Goal: Task Accomplishment & Management: Complete application form

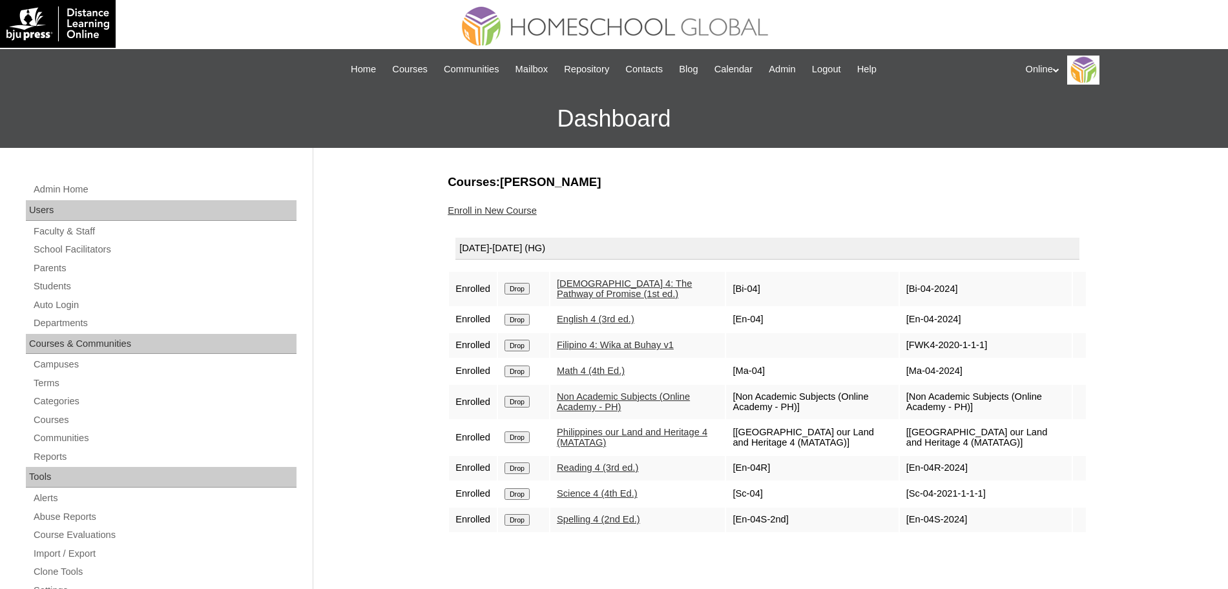
scroll to position [36, 0]
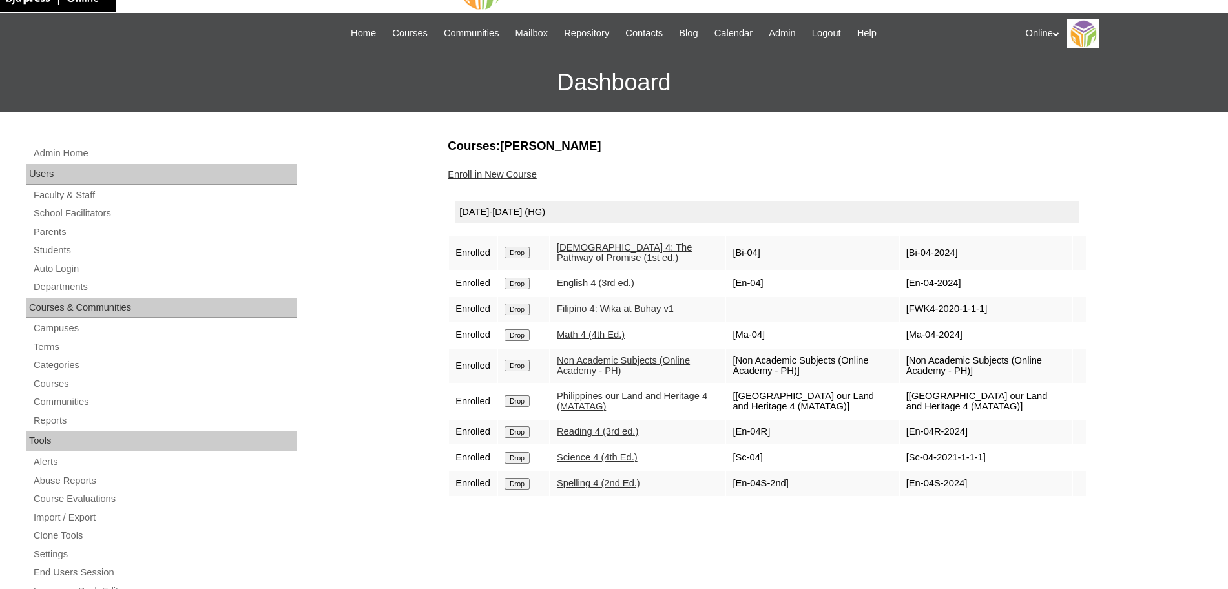
click at [515, 172] on link "Enroll in New Course" at bounding box center [492, 174] width 89 height 10
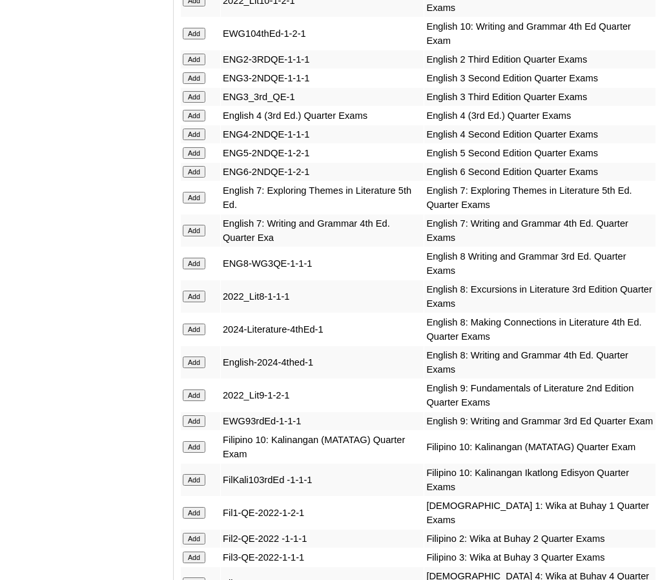
scroll to position [1834, 0]
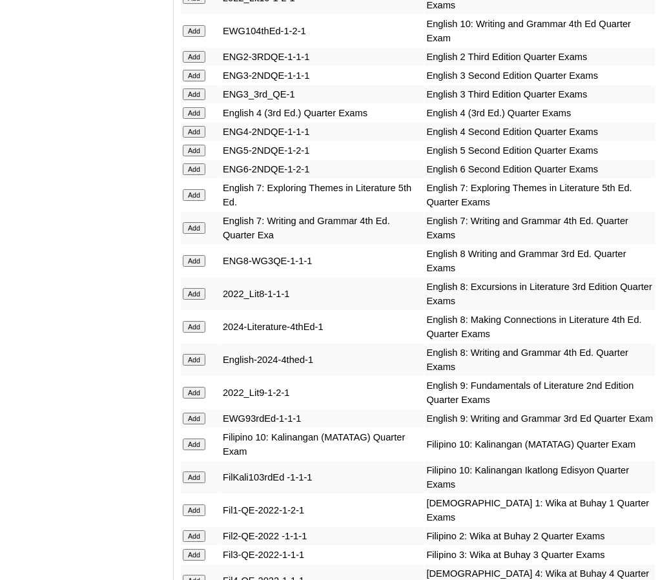
click at [196, 119] on input "Add" at bounding box center [194, 113] width 23 height 12
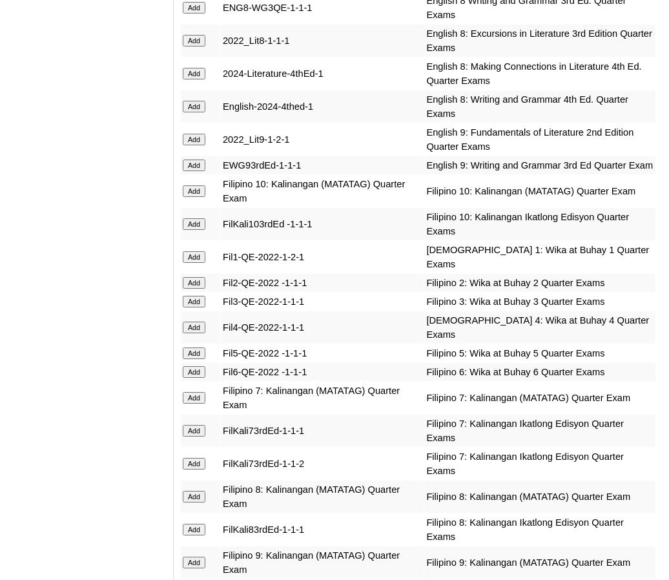
scroll to position [2098, 0]
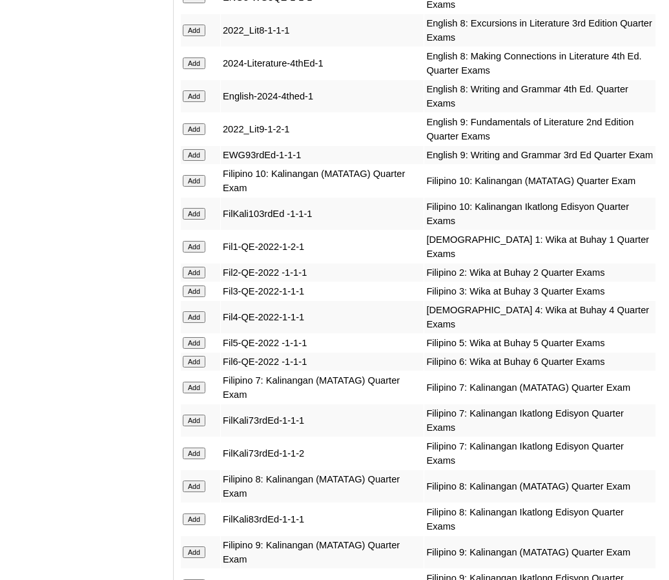
click at [188, 323] on input "Add" at bounding box center [194, 317] width 23 height 12
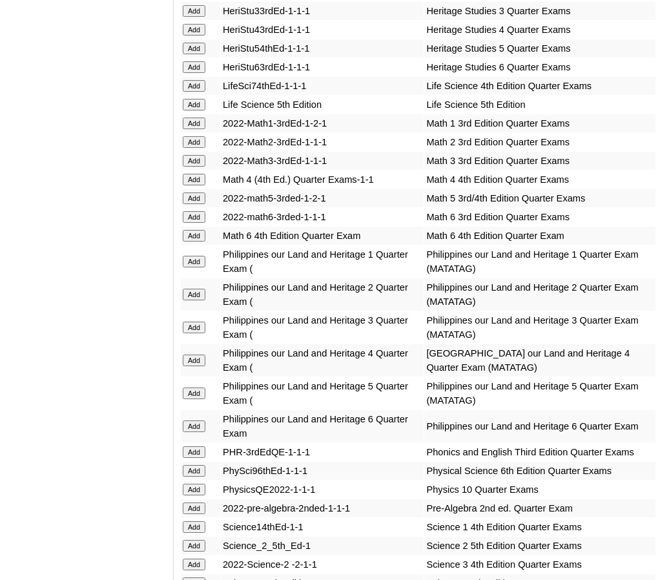
scroll to position [2813, 0]
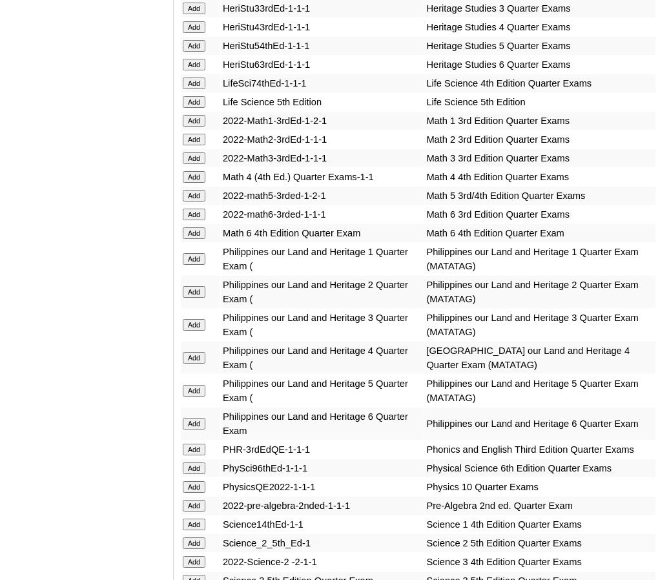
click at [198, 183] on input "Add" at bounding box center [194, 177] width 23 height 12
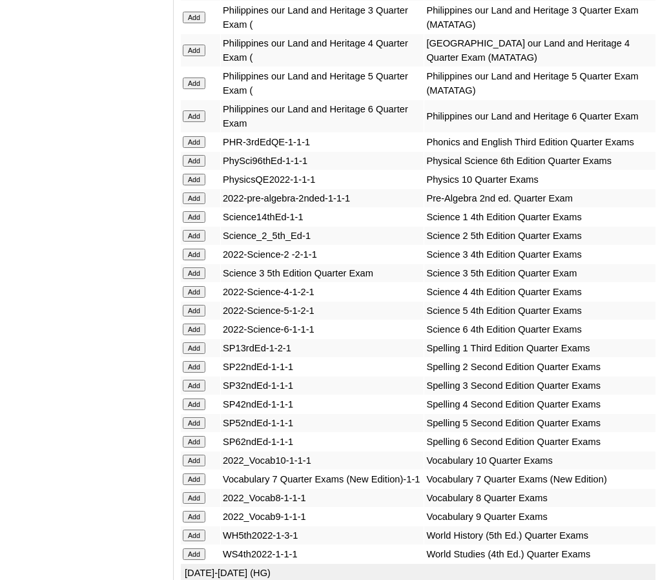
scroll to position [3160, 0]
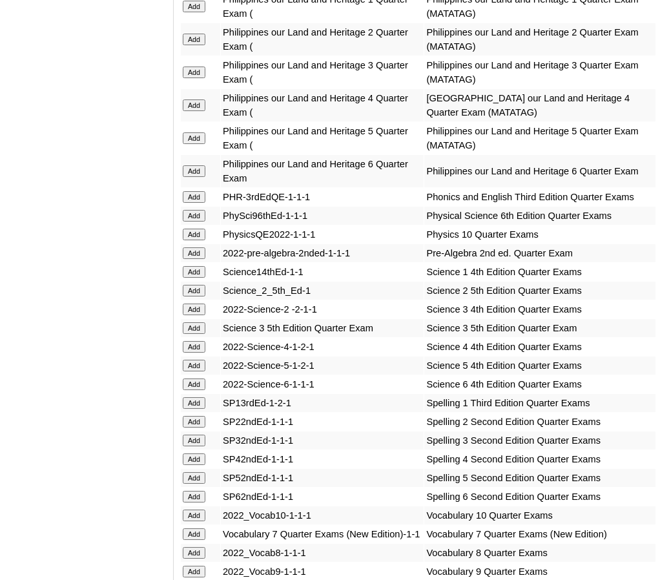
scroll to position [3066, 0]
click at [195, 111] on input "Add" at bounding box center [194, 105] width 23 height 12
click at [196, 465] on input "Add" at bounding box center [194, 459] width 23 height 12
click at [198, 352] on input "Add" at bounding box center [194, 347] width 23 height 12
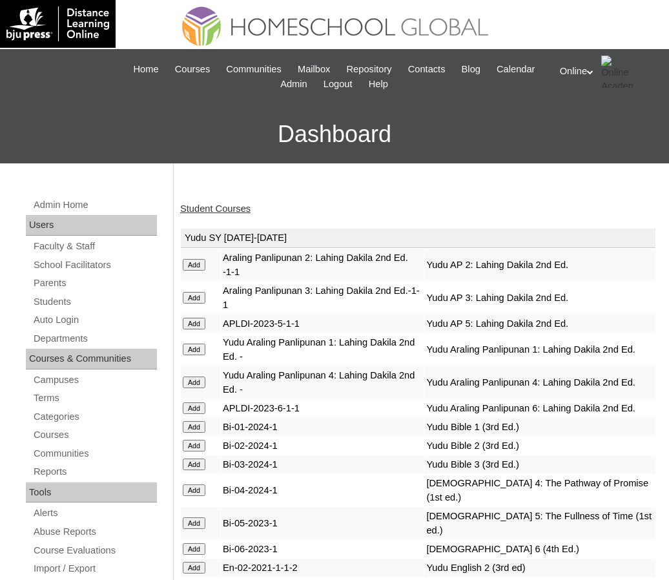
click at [231, 205] on link "Student Courses" at bounding box center [215, 209] width 70 height 10
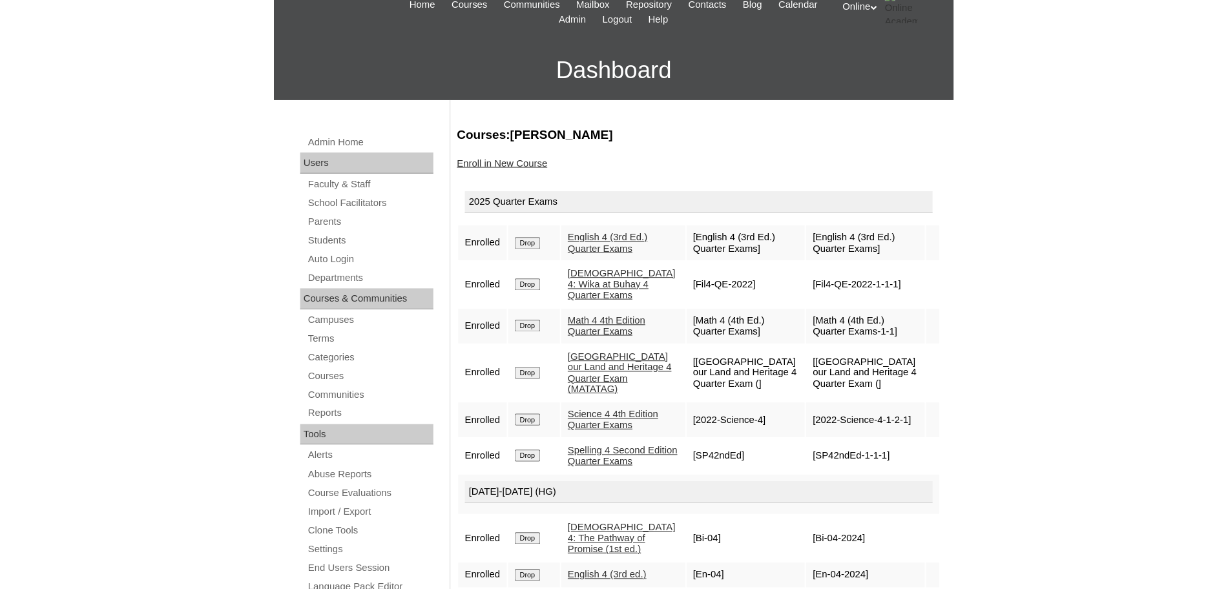
scroll to position [79, 0]
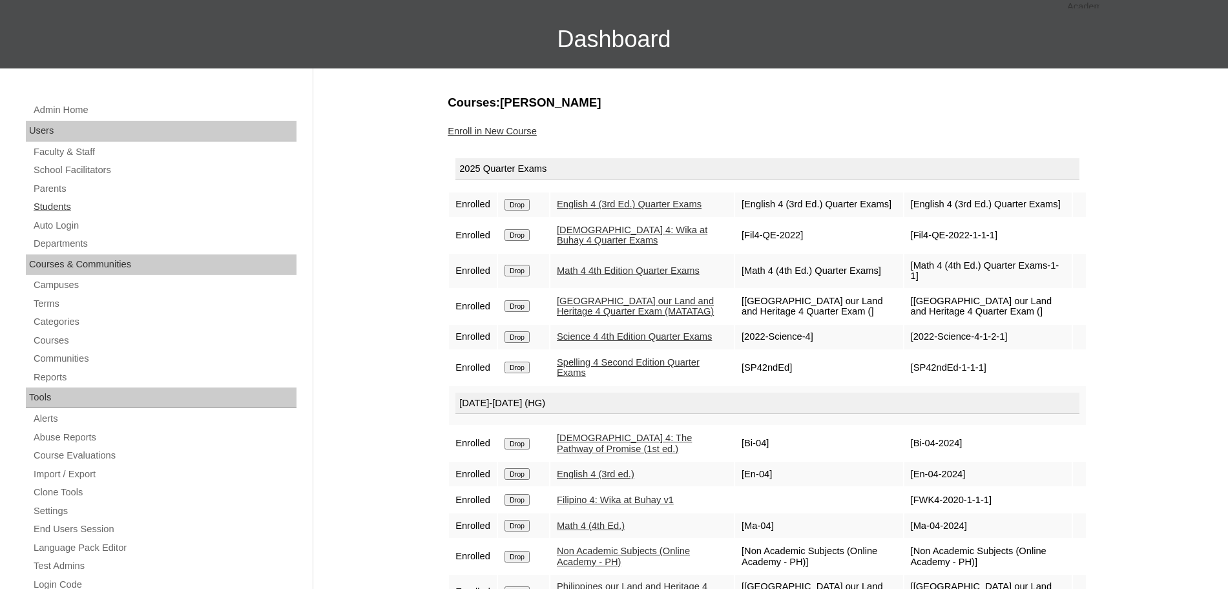
click at [53, 199] on link "Students" at bounding box center [164, 207] width 264 height 16
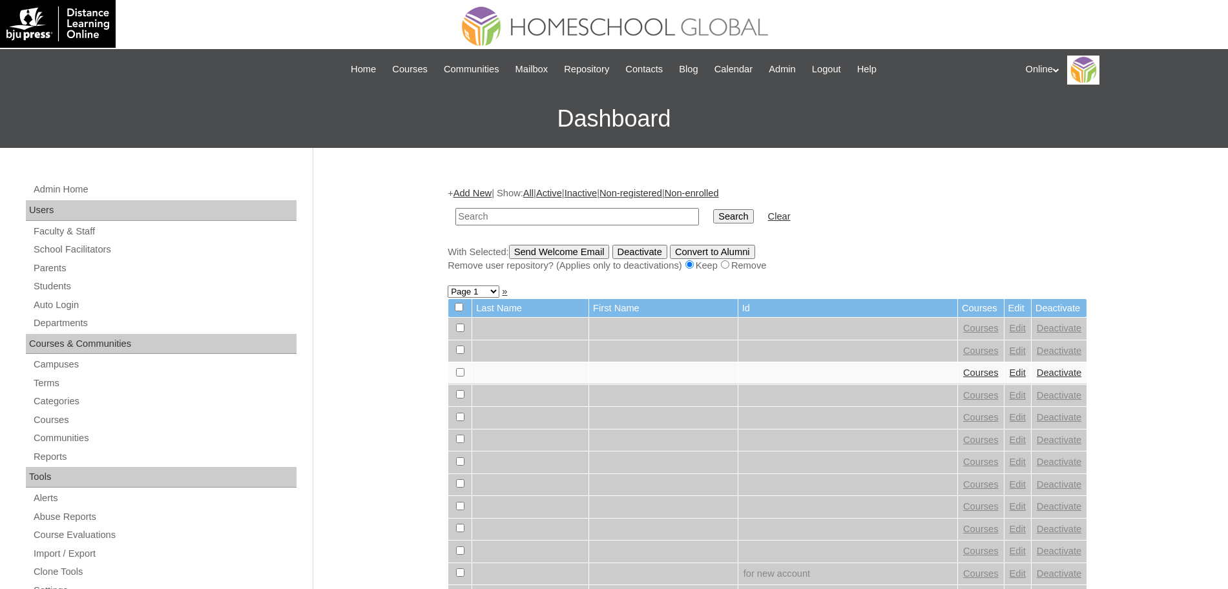
click at [547, 215] on input "text" at bounding box center [578, 216] width 244 height 17
paste input "HG290OACAD2025"
type input "HG290OACAD2025"
click at [713, 209] on input "Search" at bounding box center [733, 216] width 40 height 14
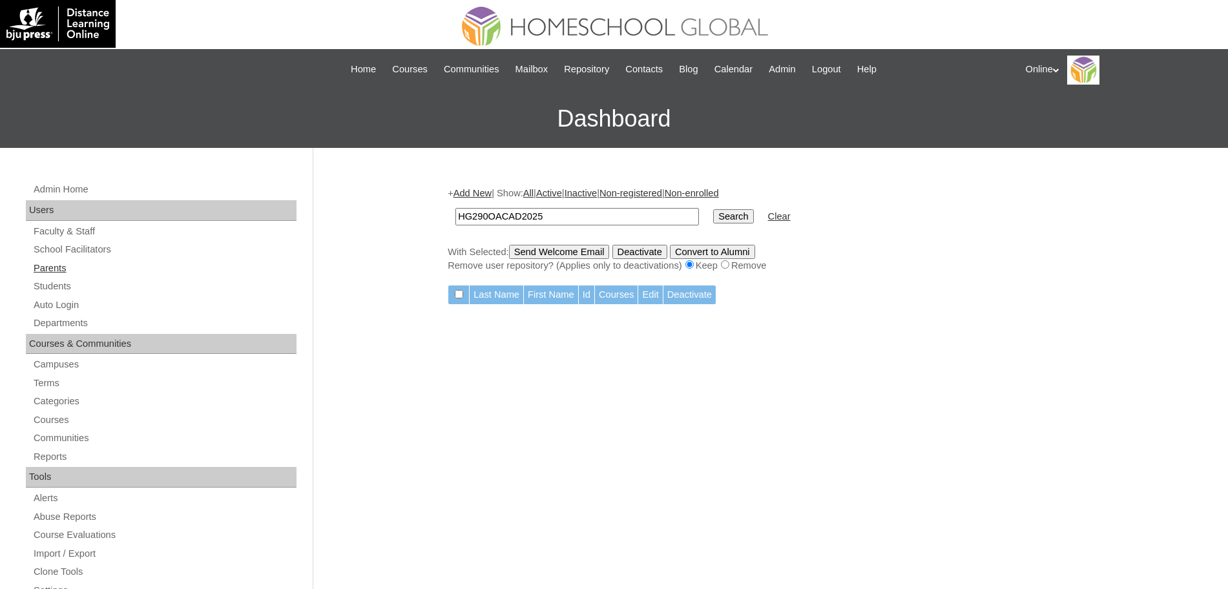
click at [54, 268] on link "Parents" at bounding box center [164, 268] width 264 height 16
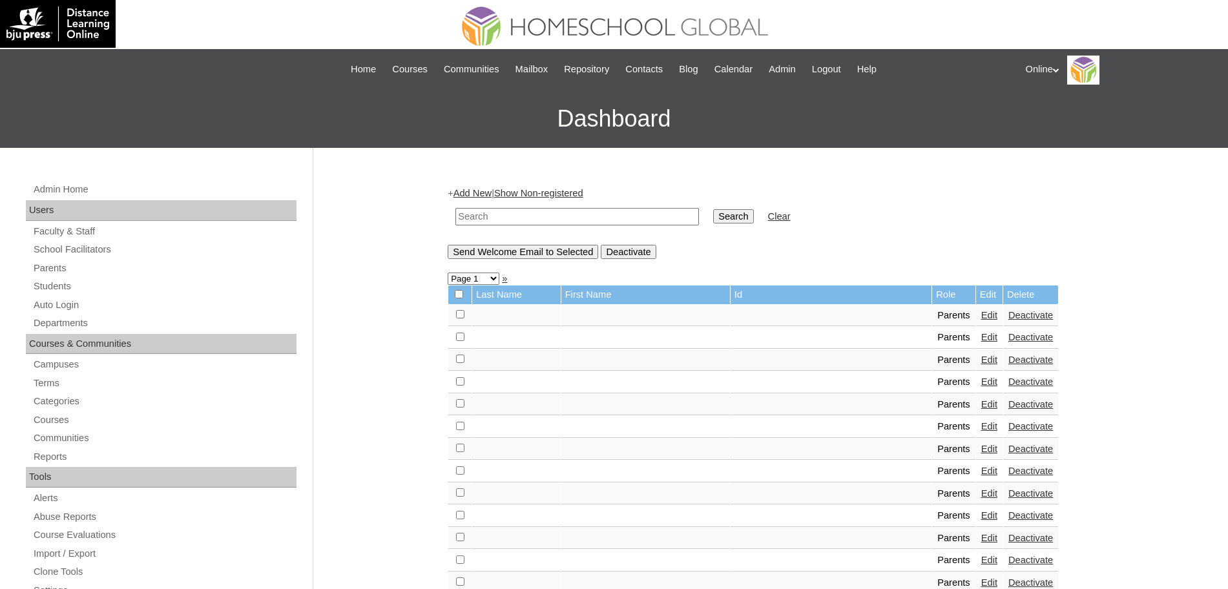
click at [516, 215] on input "text" at bounding box center [578, 216] width 244 height 17
paste input "HGP0240-OACAD2025"
type input "HGP0240-OACAD2025"
click at [713, 209] on input "Search" at bounding box center [733, 216] width 40 height 14
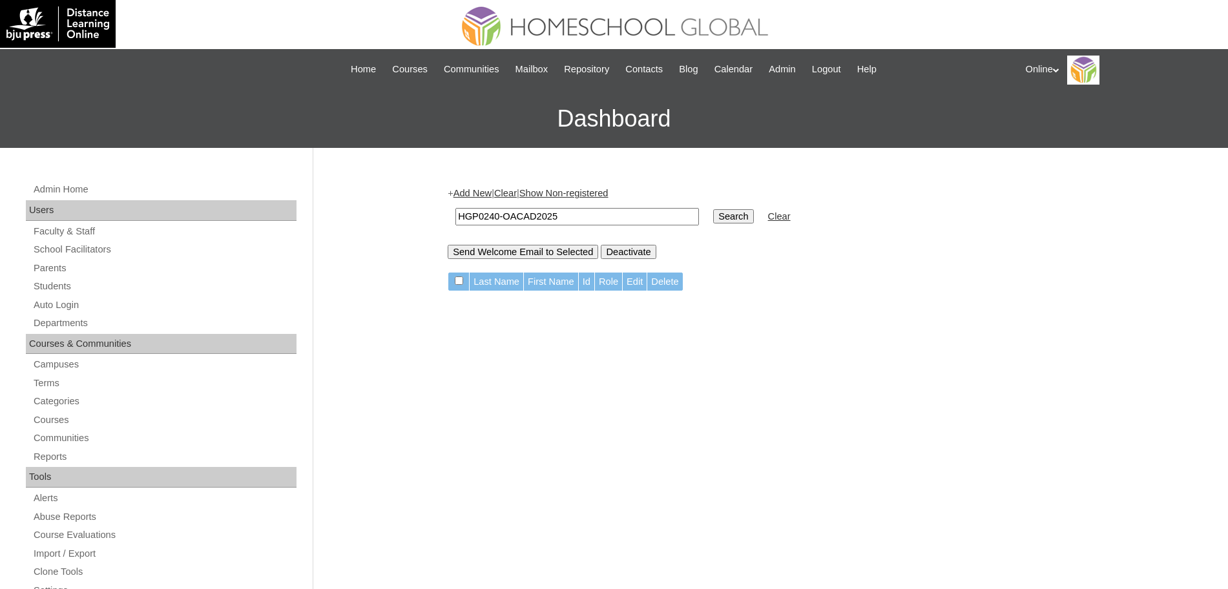
click at [474, 189] on link "Add New" at bounding box center [473, 193] width 38 height 10
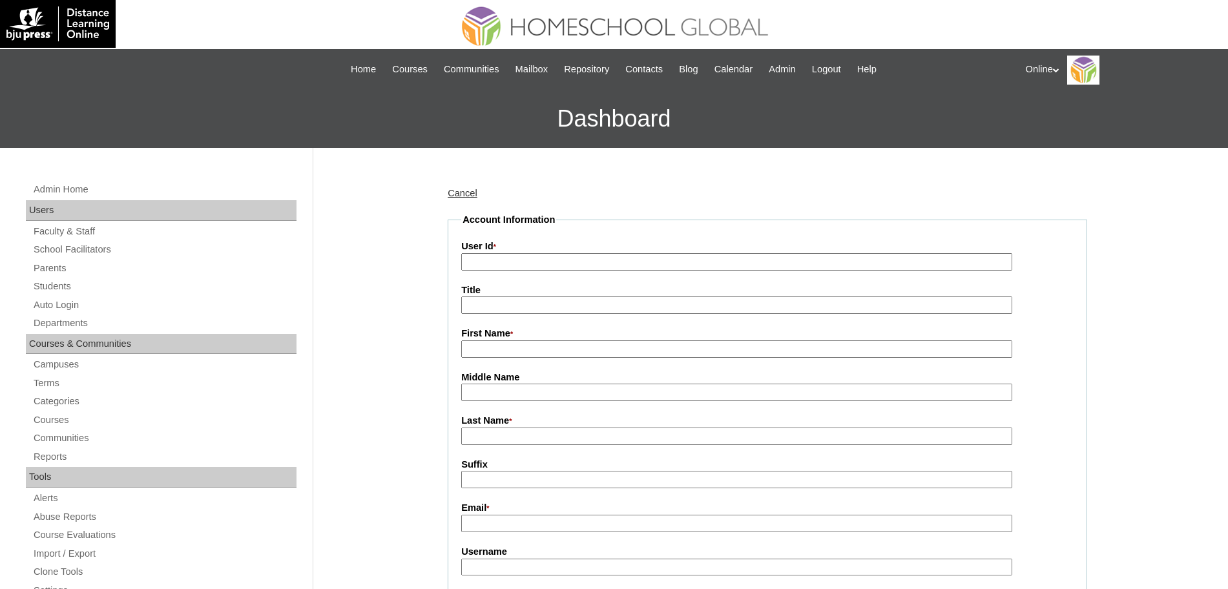
click at [490, 260] on input "User Id *" at bounding box center [736, 261] width 551 height 17
paste input "HGP0240-OACAD2025"
type input "HGP0240-OACAD2025"
click at [516, 350] on input "First Name *" at bounding box center [736, 349] width 551 height 17
paste input "[PERSON_NAME] [EMAIL_ADDRESS][DOMAIN_NAME] creyes2025 tDsa2"
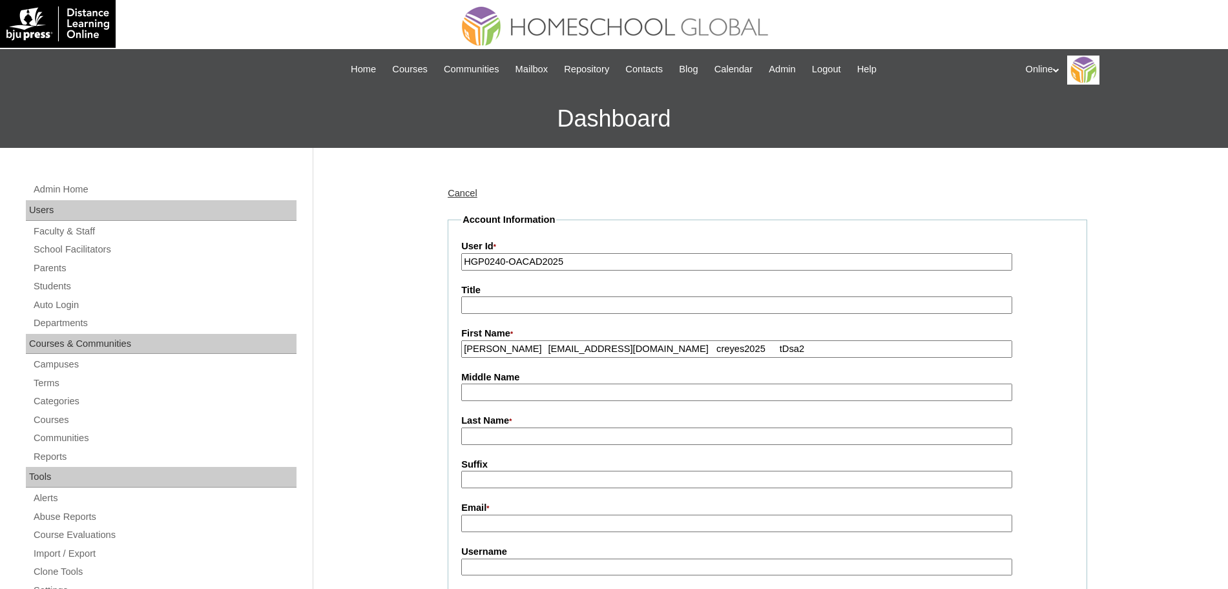
click at [545, 349] on input "[PERSON_NAME] [EMAIL_ADDRESS][DOMAIN_NAME] creyes2025 tDsa2" at bounding box center [736, 349] width 551 height 17
type input "[PERSON_NAME]"
click at [510, 436] on input "Last Name *" at bounding box center [736, 436] width 551 height 17
paste input "[PERSON_NAME] [EMAIL_ADDRESS][DOMAIN_NAME] creyes2025 tDsa2"
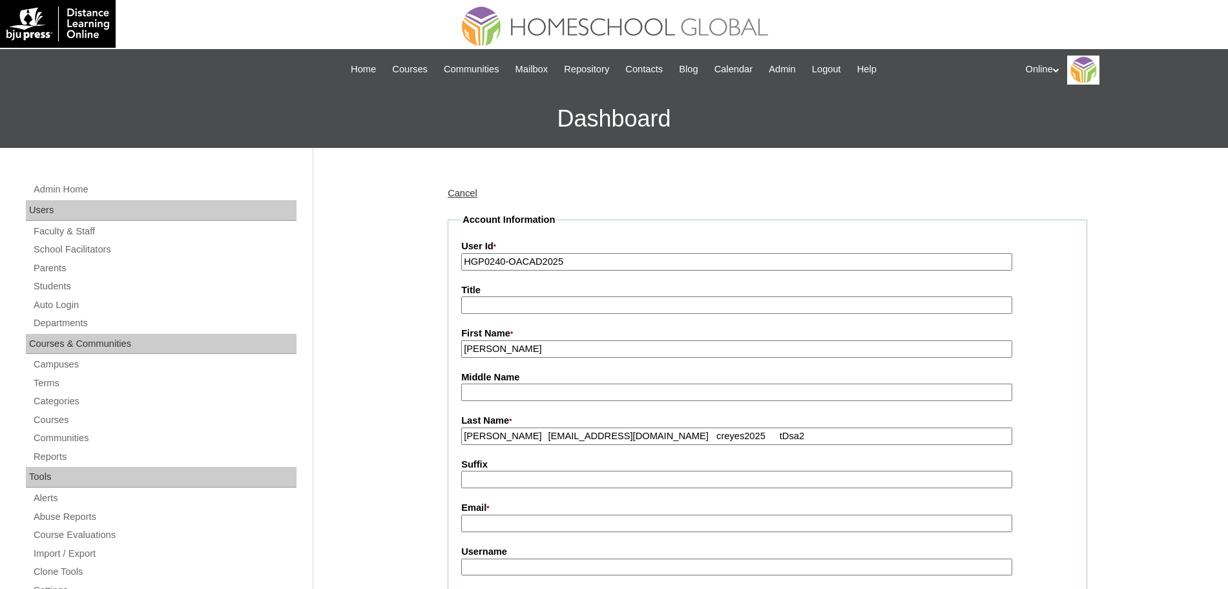
click at [505, 438] on input "[PERSON_NAME] [EMAIL_ADDRESS][DOMAIN_NAME] creyes2025 tDsa2" at bounding box center [736, 436] width 551 height 17
type input "[PERSON_NAME]"
click at [483, 525] on input "Email *" at bounding box center [736, 523] width 551 height 17
paste input "[EMAIL_ADDRESS][DOMAIN_NAME] creyes2025 tDsa2"
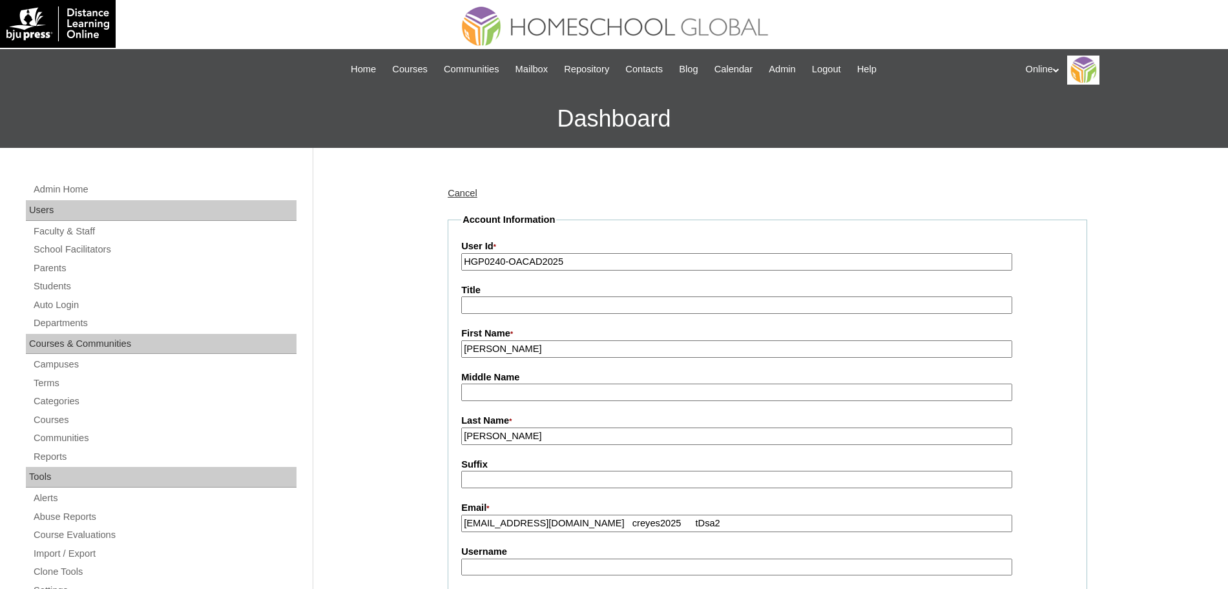
click at [591, 526] on input "reyesreg71@gmail.com creyes2025 tDsa2" at bounding box center [736, 523] width 551 height 17
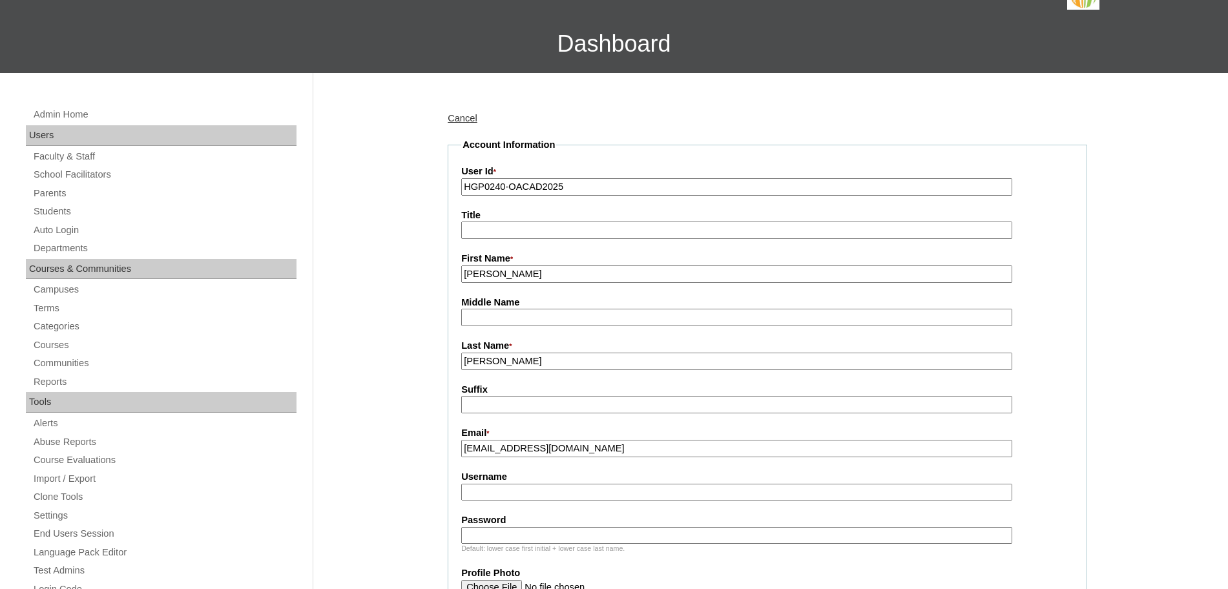
type input "[EMAIL_ADDRESS][DOMAIN_NAME]"
click at [543, 495] on input "Username" at bounding box center [736, 492] width 551 height 17
paste input "creyes2025 tDsa2"
click at [528, 495] on input "creyes2025 tDsa2" at bounding box center [736, 492] width 551 height 17
type input "creyes2025"
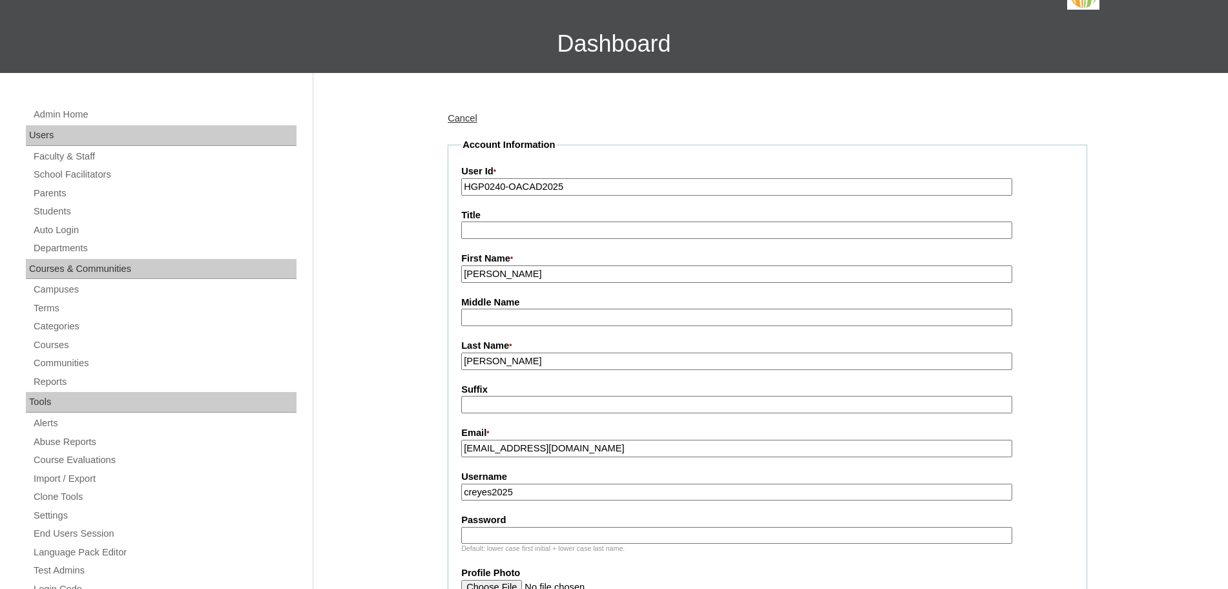
click at [499, 536] on input "Password" at bounding box center [736, 535] width 551 height 17
paste input "tDsa2"
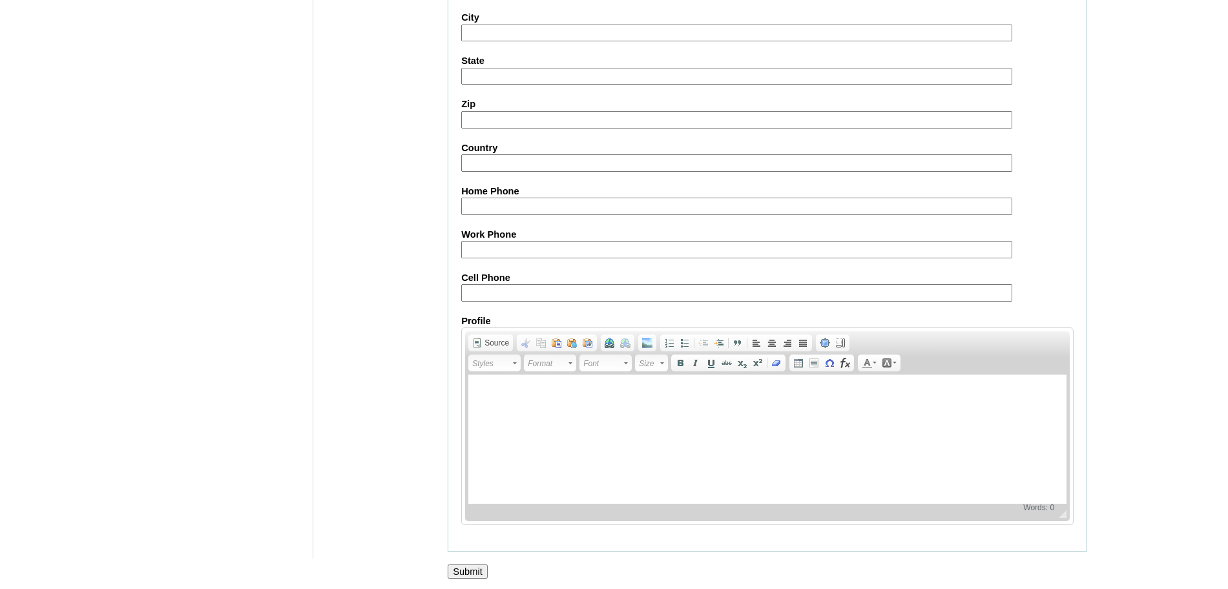
scroll to position [1157, 0]
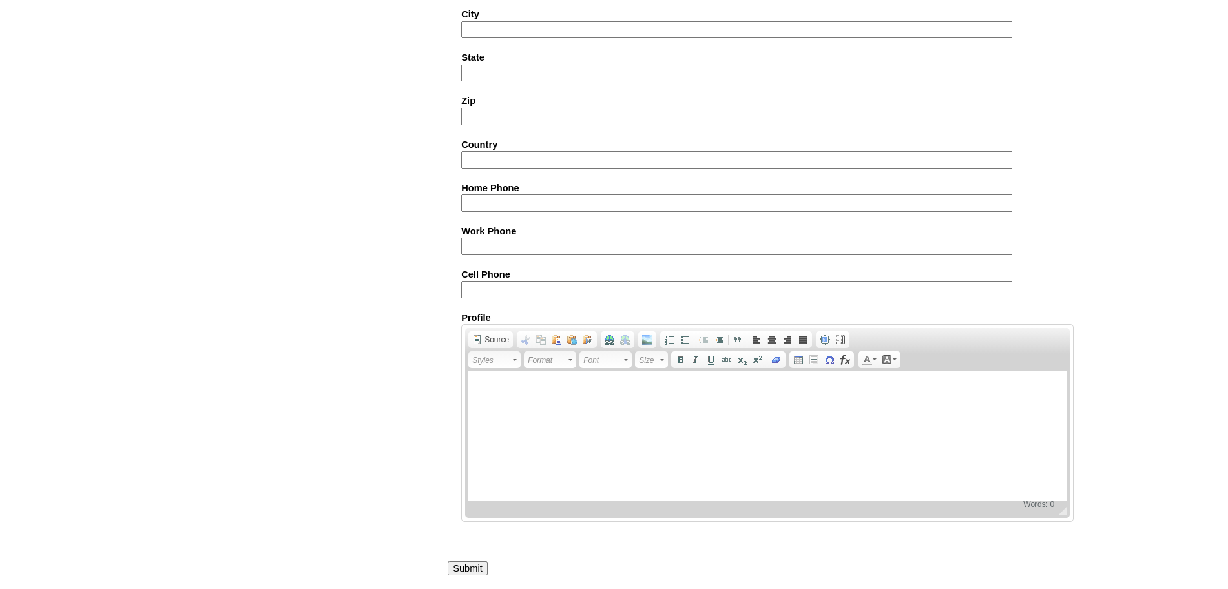
type input "tDsa2"
click at [476, 564] on input "Submit" at bounding box center [468, 569] width 40 height 14
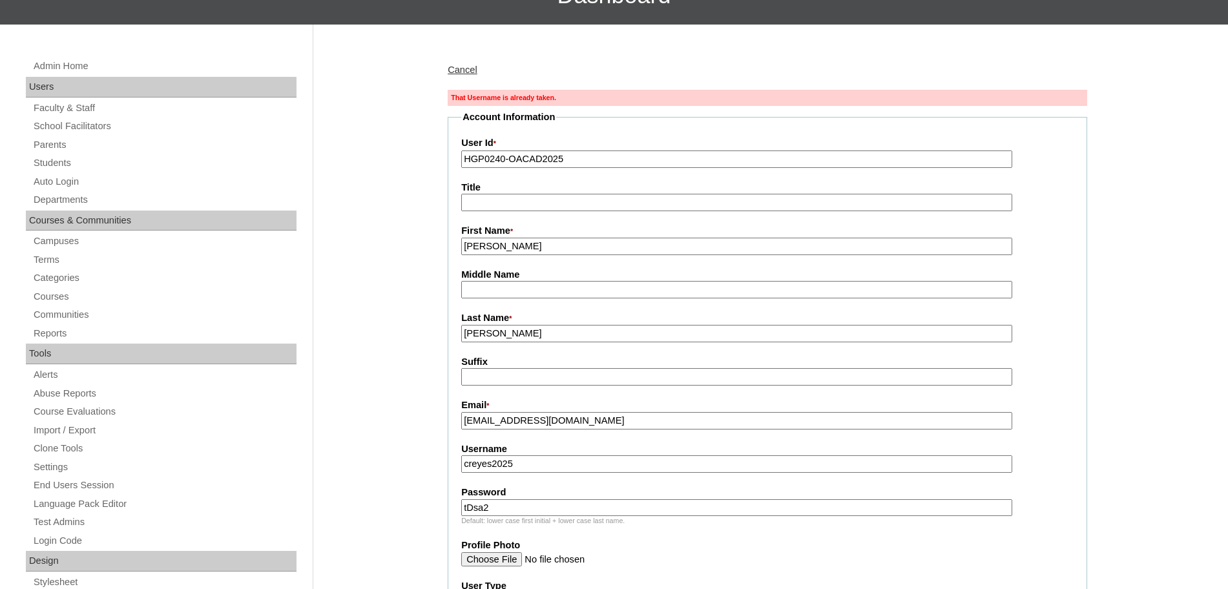
scroll to position [123, 0]
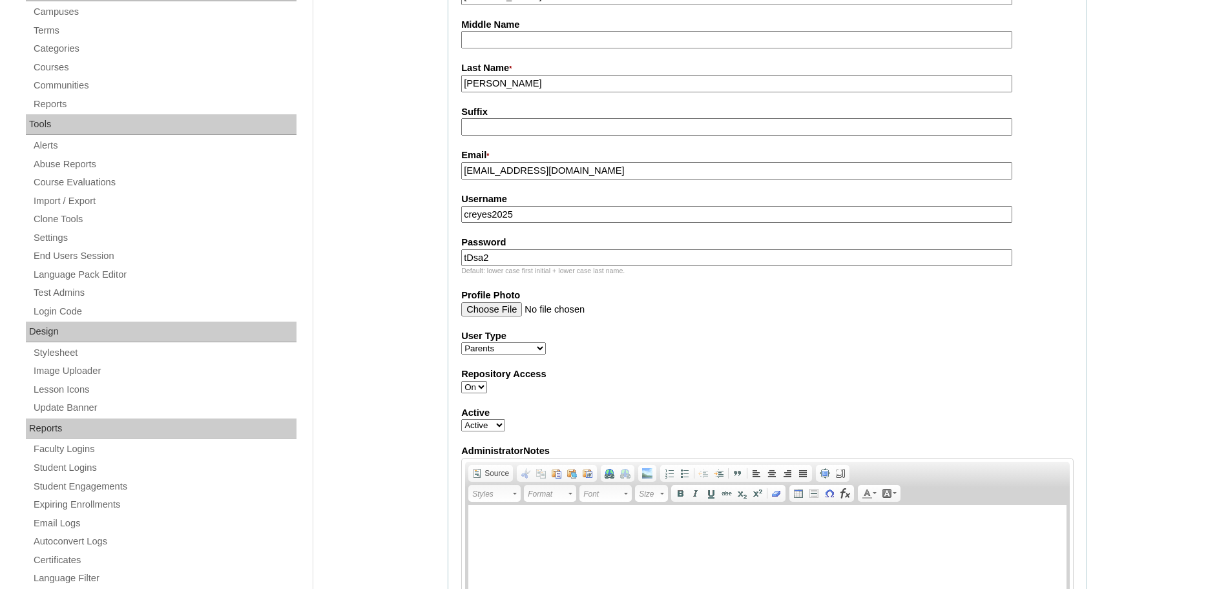
scroll to position [325, 0]
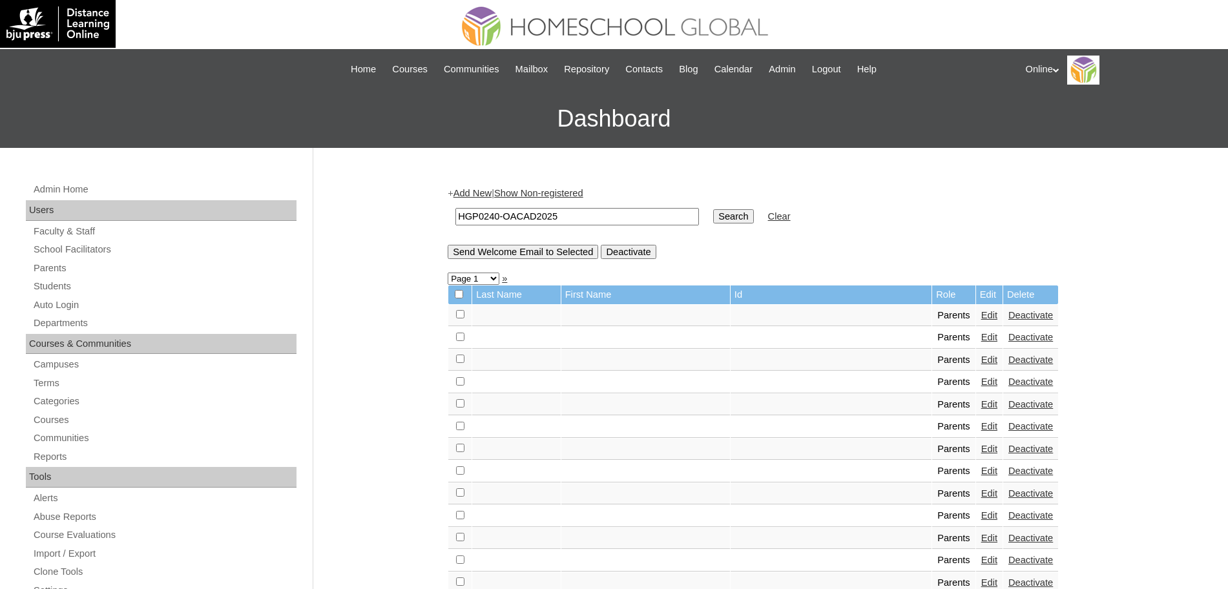
click at [713, 216] on input "Search" at bounding box center [733, 216] width 40 height 14
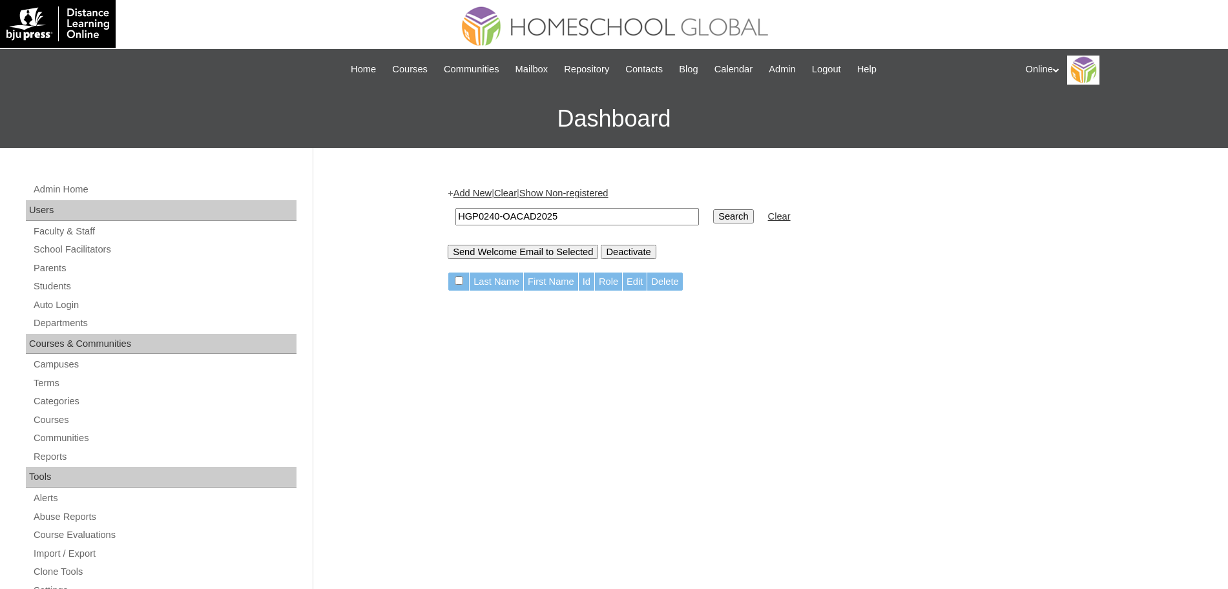
click at [713, 219] on input "Search" at bounding box center [733, 216] width 40 height 14
click at [588, 216] on input "HGP0240-OACAD2025" at bounding box center [578, 216] width 244 height 17
paste input "tDsa2"
type input "tDsa2"
paste input "HGP0240-OACAD2025"
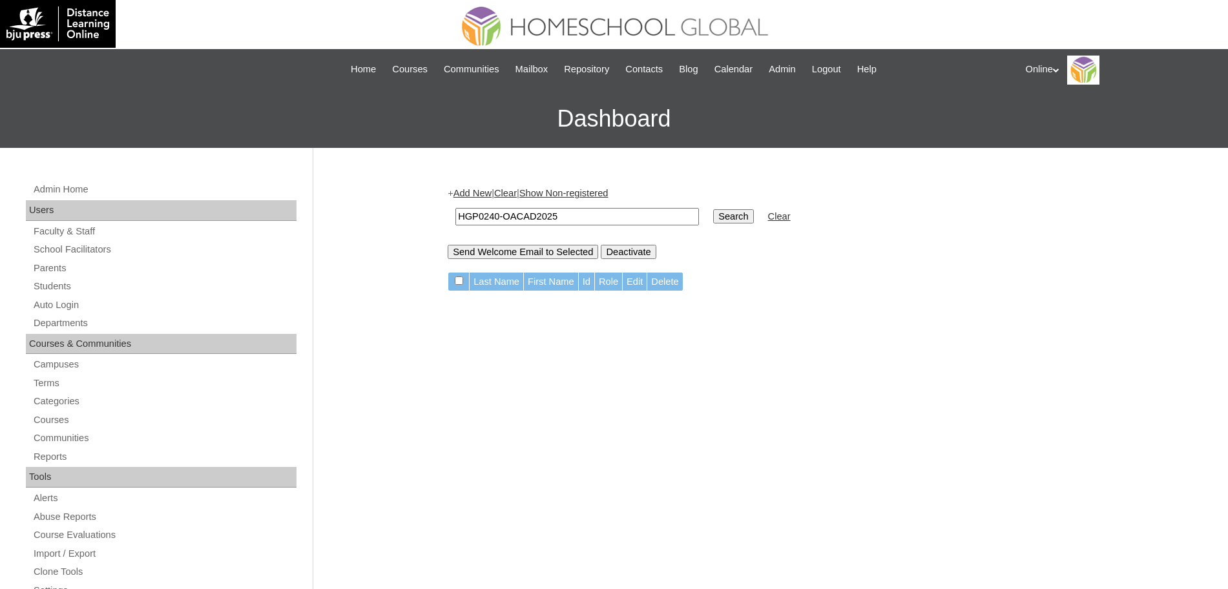
type input "HGP0240-OACAD2025"
click at [713, 211] on input "Search" at bounding box center [733, 216] width 40 height 14
click at [713, 210] on input "Search" at bounding box center [733, 216] width 40 height 14
click at [481, 193] on link "Add New" at bounding box center [473, 193] width 38 height 10
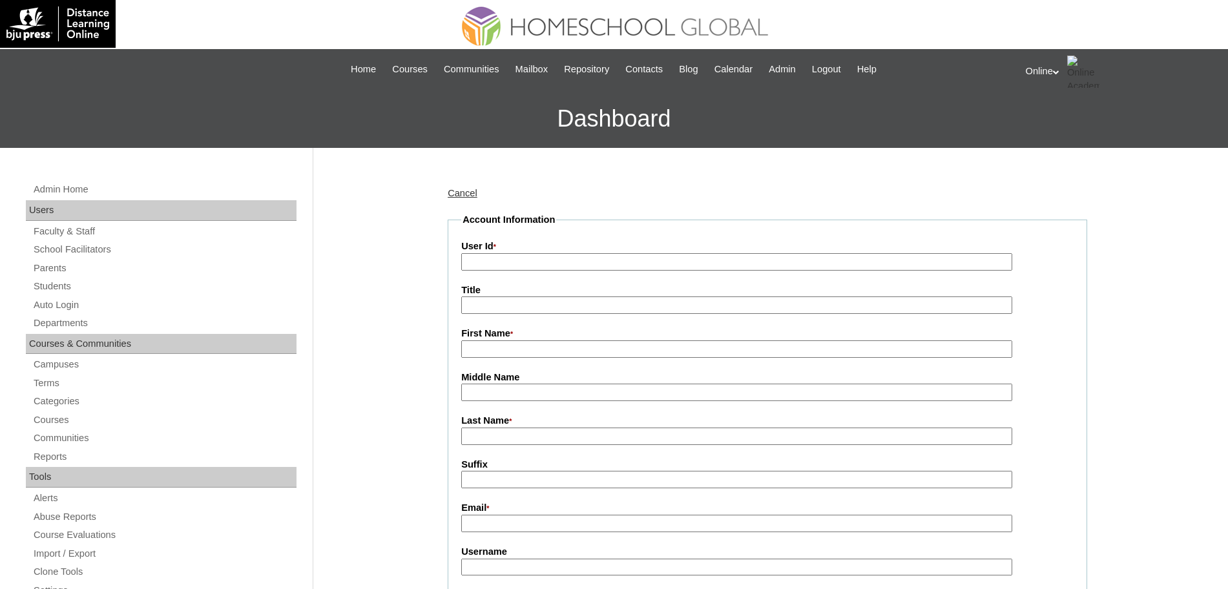
click at [492, 259] on input "User Id *" at bounding box center [736, 261] width 551 height 17
click at [545, 354] on input "First Name *" at bounding box center [736, 349] width 551 height 17
paste input "Charles Reginald Reyes reyesreg71@gmail.com HGP0240-OACAD2025 creyes2025 tDsa2"
click at [547, 350] on input "Charles Reginald Reyes reyesreg71@gmail.com HGP0240-OACAD2025 creyes2025 tDsa2" at bounding box center [736, 349] width 551 height 17
type input "[PERSON_NAME]"
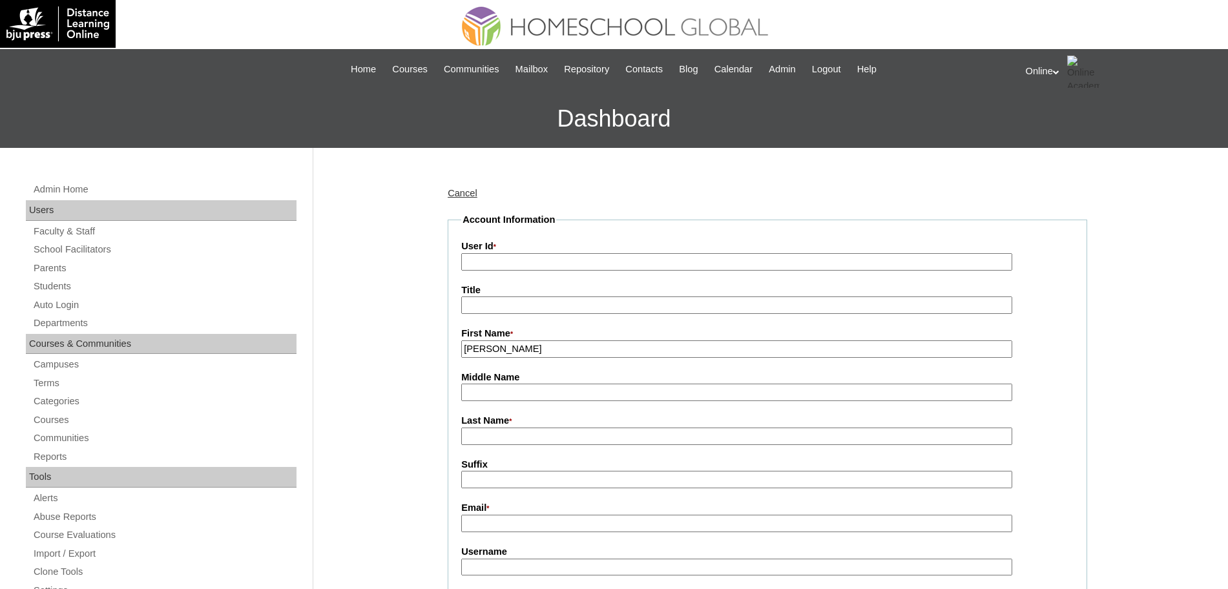
click at [501, 436] on input "Last Name *" at bounding box center [736, 436] width 551 height 17
paste input "Reyes reyesreg71@gmail.com HGP0240-OACAD2025 creyes2025 tDsa2"
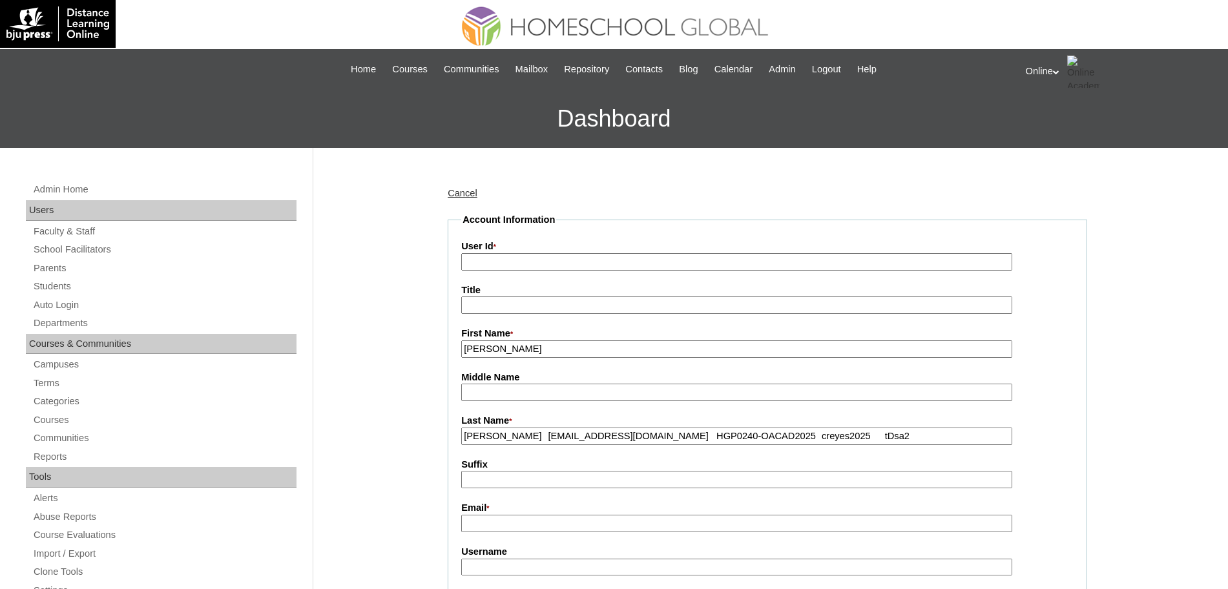
click at [505, 436] on input "Reyes reyesreg71@gmail.com HGP0240-OACAD2025 creyes2025 tDsa2" at bounding box center [736, 436] width 551 height 17
type input "Reyes"
click at [498, 520] on input "Email *" at bounding box center [736, 523] width 551 height 17
paste input "reyesreg71@gmail.com HGP0240-OACAD2025 creyes2025 tDsa2"
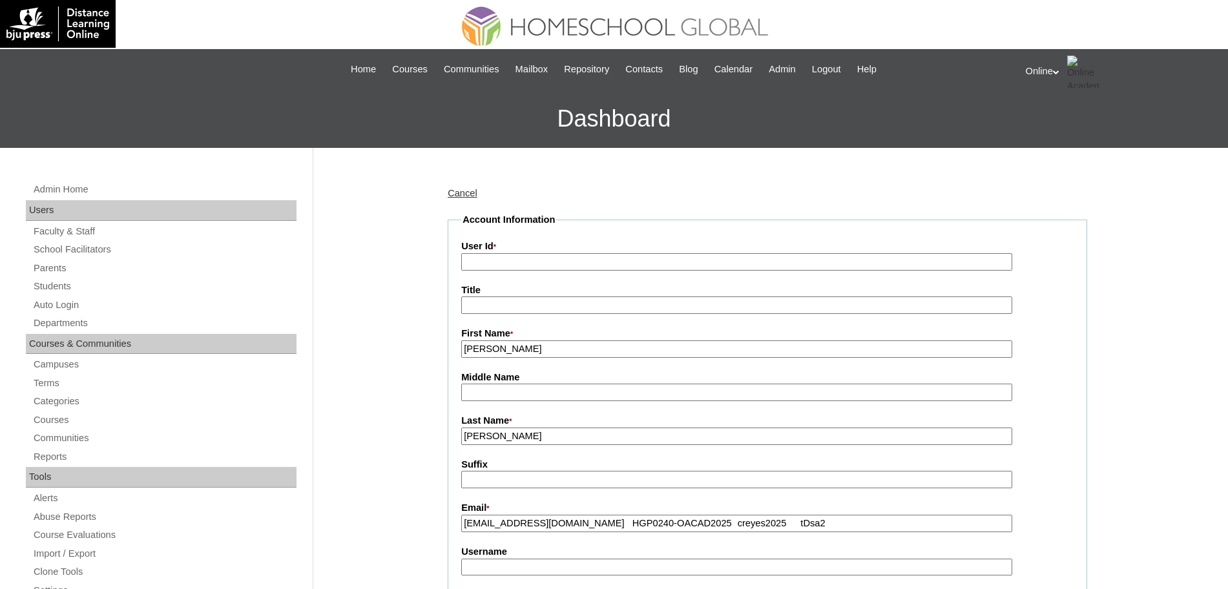
click at [590, 531] on input "reyesreg71@gmail.com HGP0240-OACAD2025 creyes2025 tDsa2" at bounding box center [736, 523] width 551 height 17
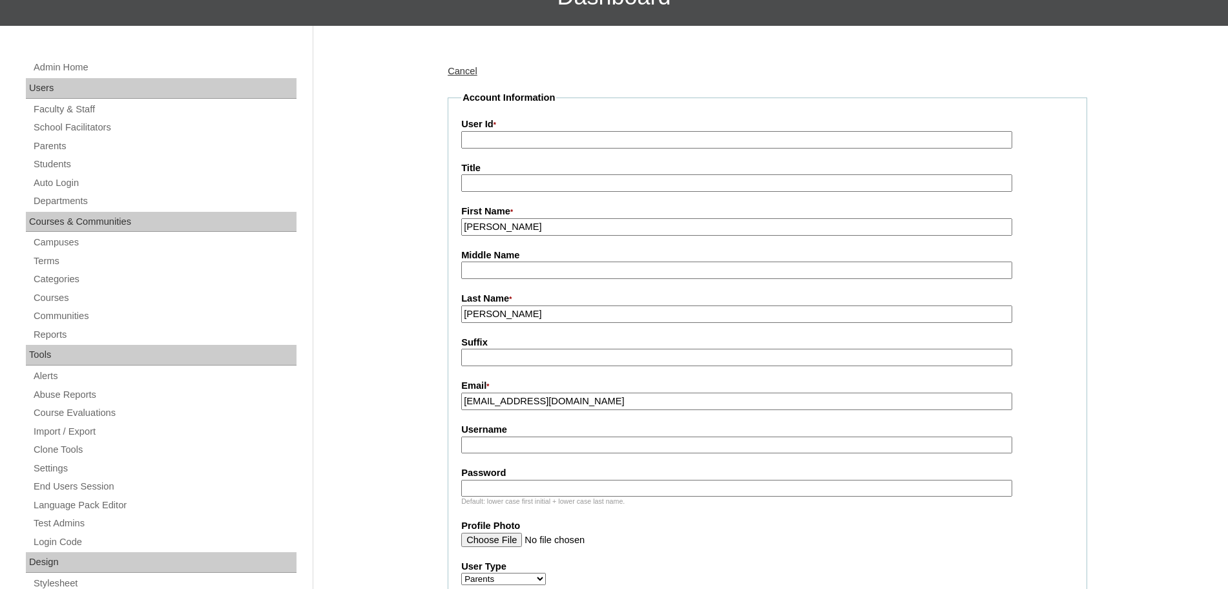
scroll to position [123, 0]
type input "reyesreg71@gmail.com"
click at [634, 450] on input "Username" at bounding box center [736, 444] width 551 height 17
paste input "HGP0240-OACAD2025 creyes2025 tDsa2"
click at [570, 446] on input "HGP0240-OACAD2025 creyes2025 tDsa2" at bounding box center [736, 444] width 551 height 17
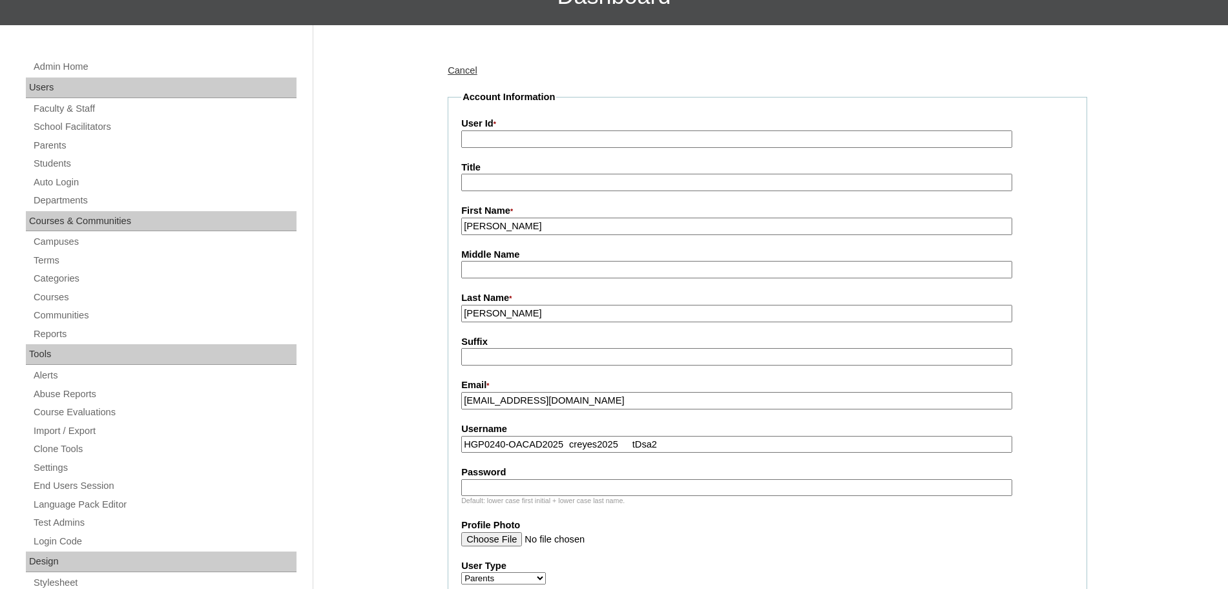
click at [634, 445] on input "HGP0240-OACAD2025 creyes2025 tDsa2" at bounding box center [736, 444] width 551 height 17
type input "HGP0240-OACAD2025 creyes2025"
click at [562, 488] on input "Password" at bounding box center [736, 487] width 551 height 17
paste input "tDsa2"
type input "tDsa2"
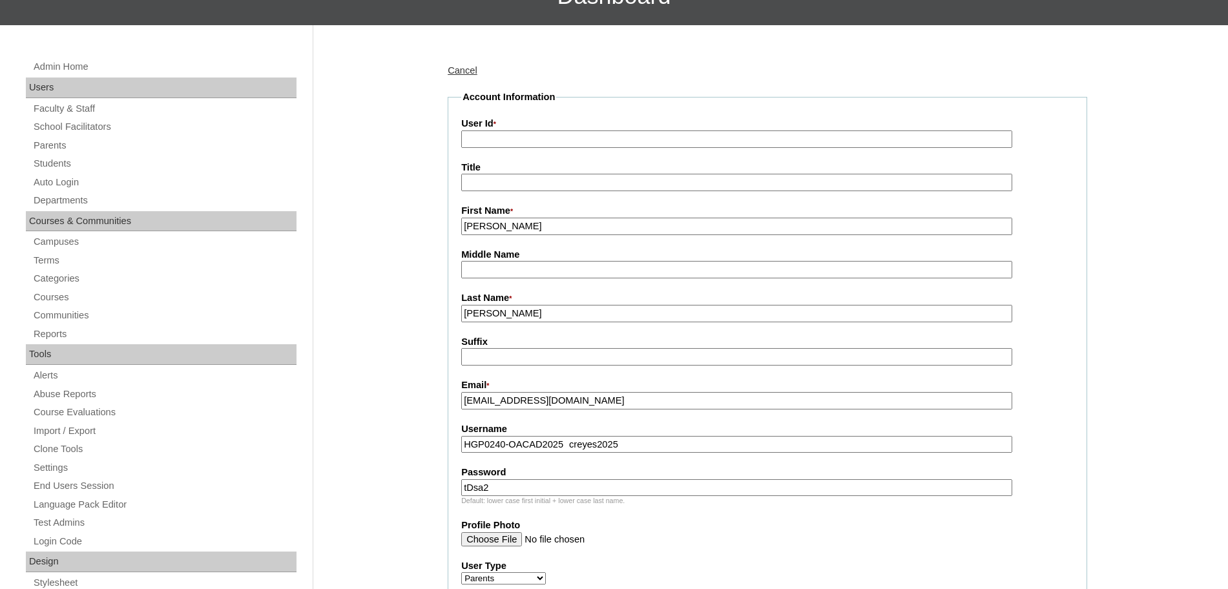
click at [633, 447] on input "HGP0240-OACAD2025 creyes2025" at bounding box center [736, 444] width 551 height 17
click at [632, 443] on input "creyes2025" at bounding box center [736, 444] width 551 height 17
type input "creyes2025"
click at [586, 490] on input "tDsa2" at bounding box center [736, 487] width 551 height 17
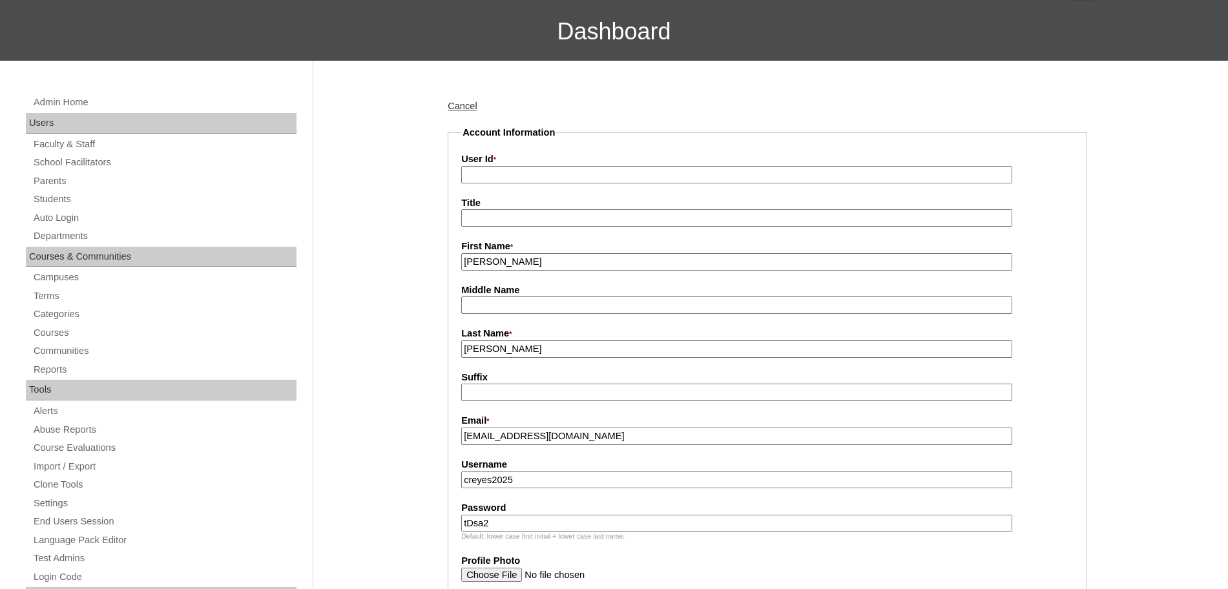
scroll to position [87, 0]
click at [534, 180] on input "User Id *" at bounding box center [736, 175] width 551 height 17
paste input "HGP0240-OACAD2025"
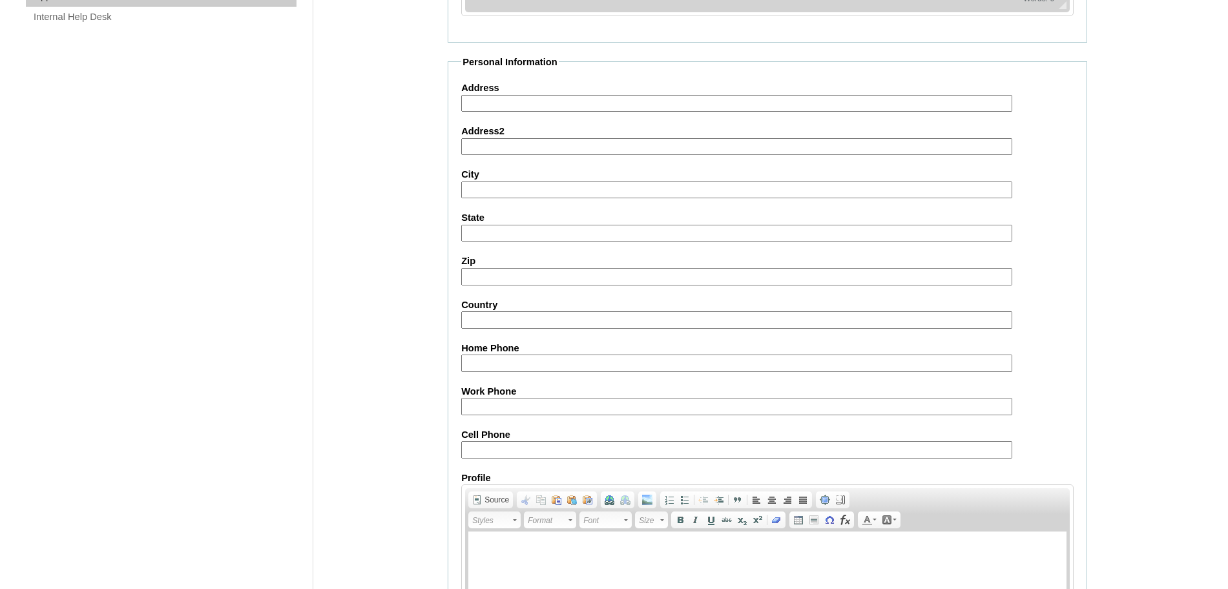
scroll to position [1157, 0]
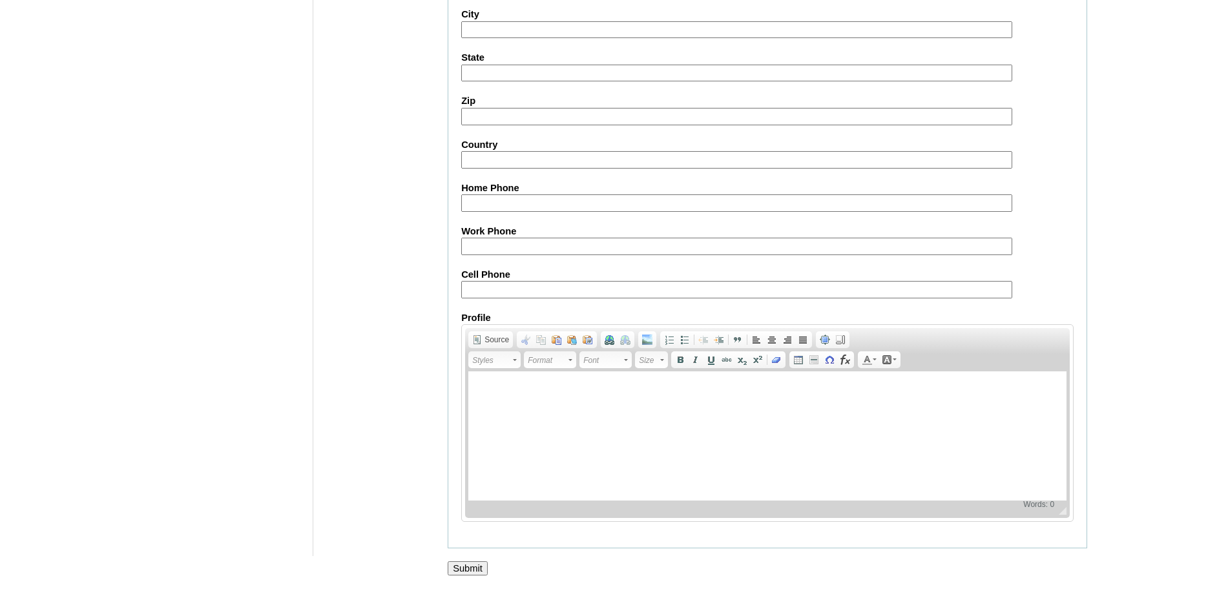
type input "HGP0240-OACAD2025"
click at [470, 563] on input "Submit" at bounding box center [468, 569] width 40 height 14
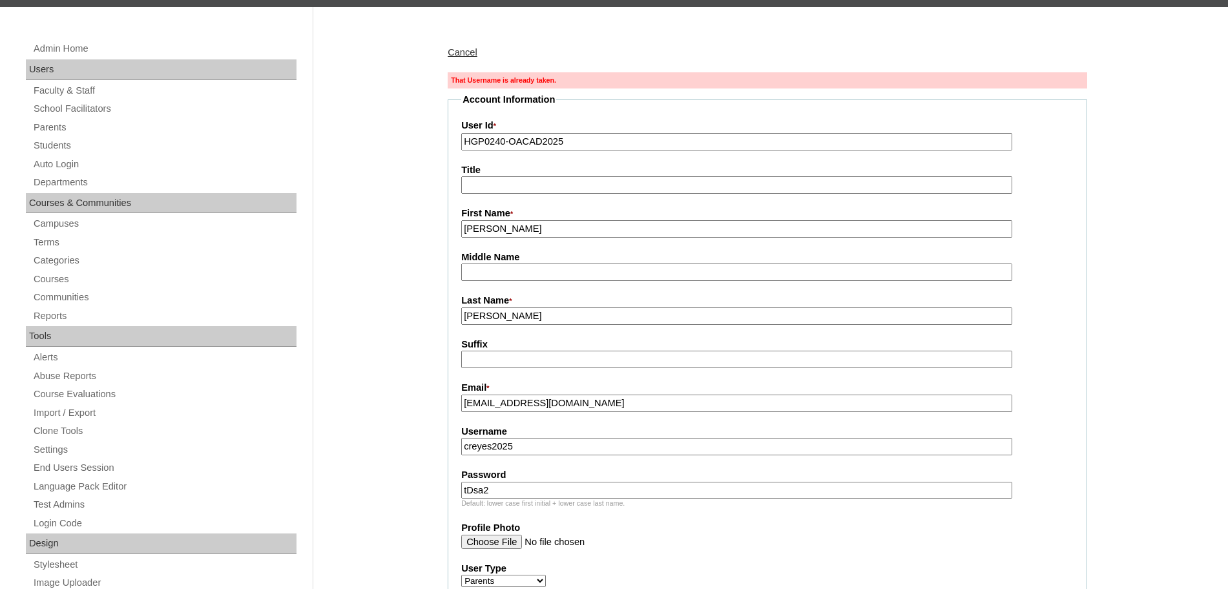
scroll to position [142, 0]
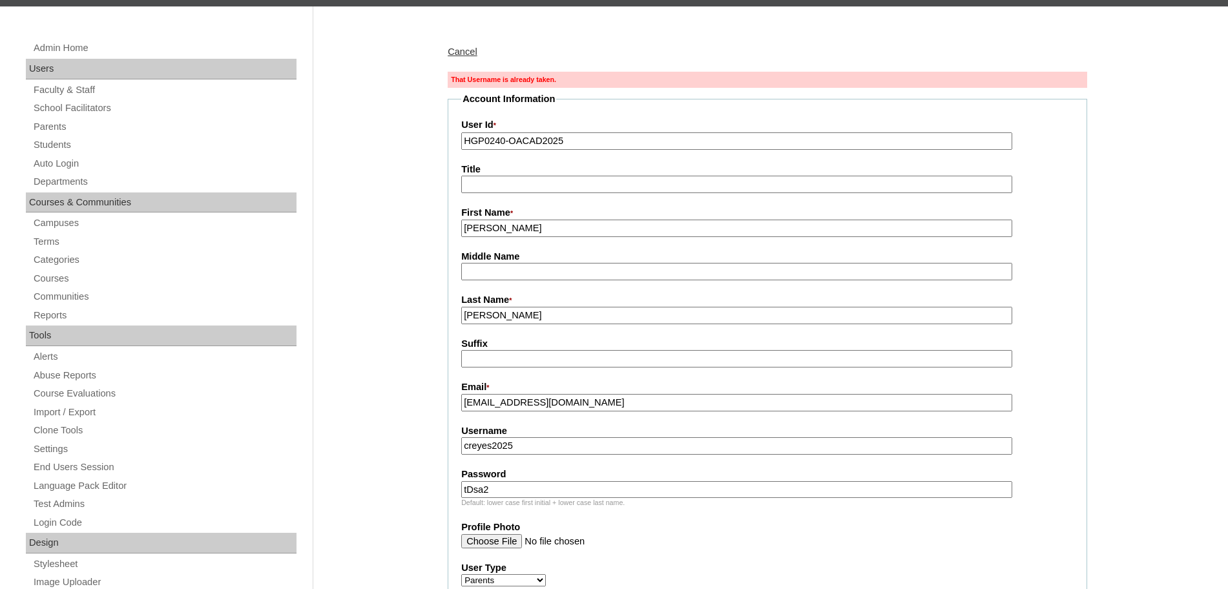
click at [472, 445] on input "creyes2025" at bounding box center [736, 445] width 551 height 17
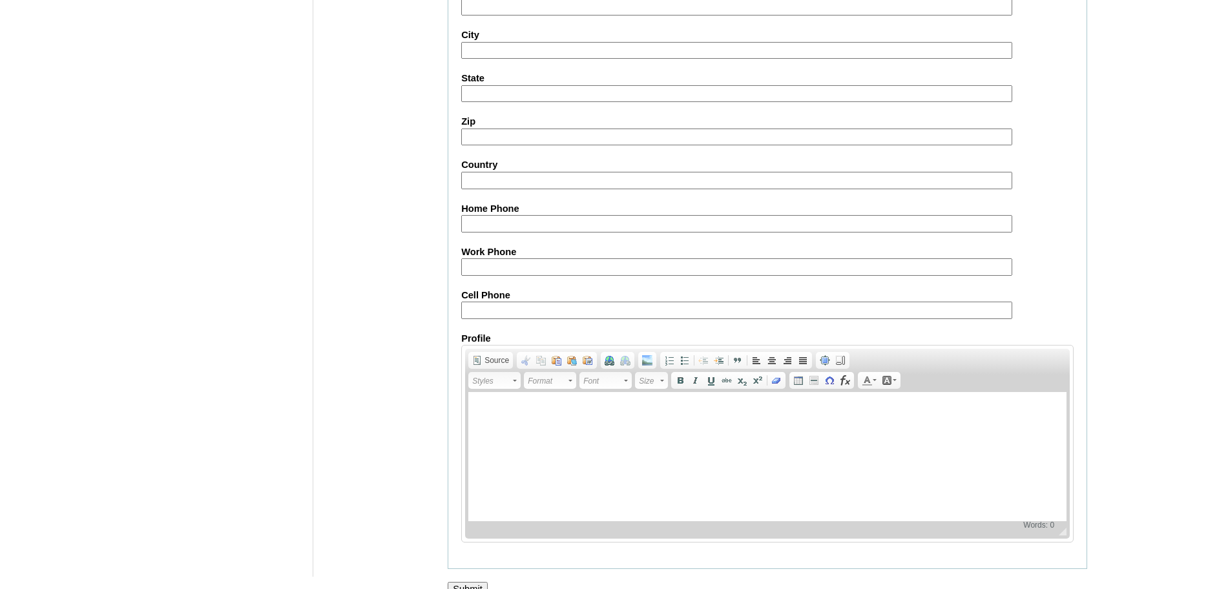
scroll to position [1177, 0]
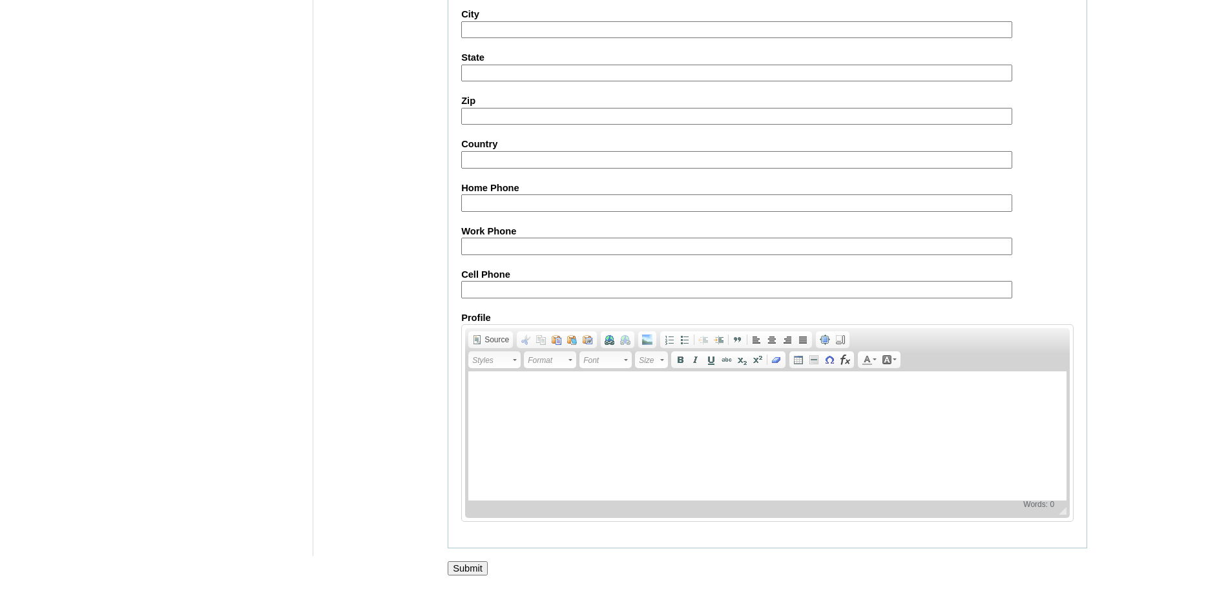
type input "crreyes2025"
click at [476, 568] on input "Submit" at bounding box center [468, 569] width 40 height 14
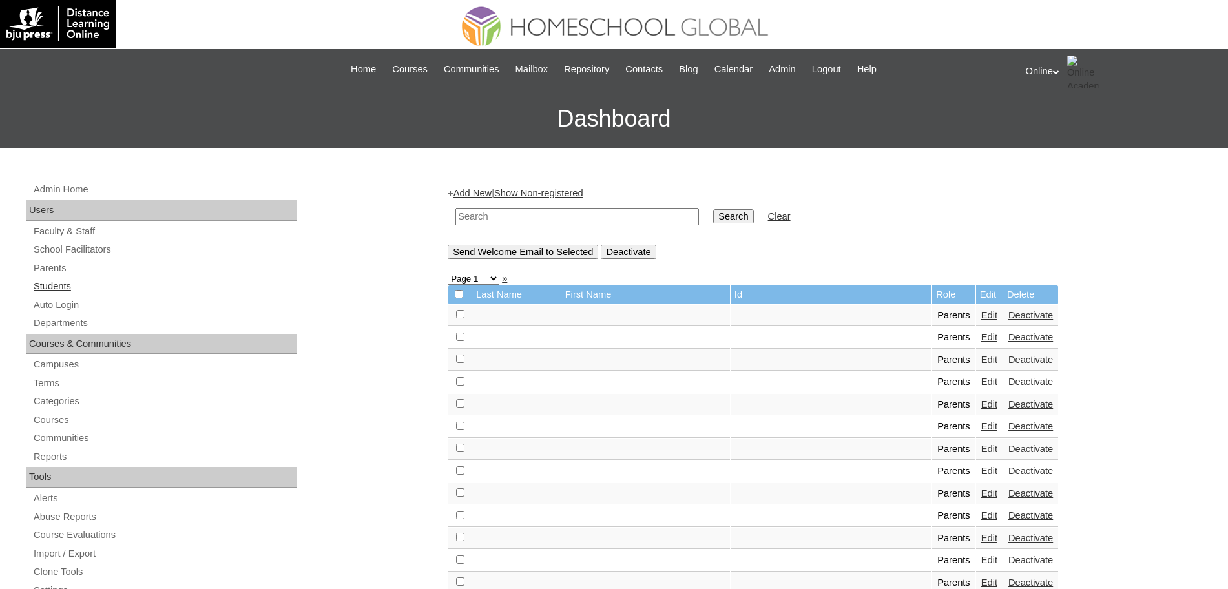
click at [68, 284] on link "Students" at bounding box center [164, 287] width 264 height 16
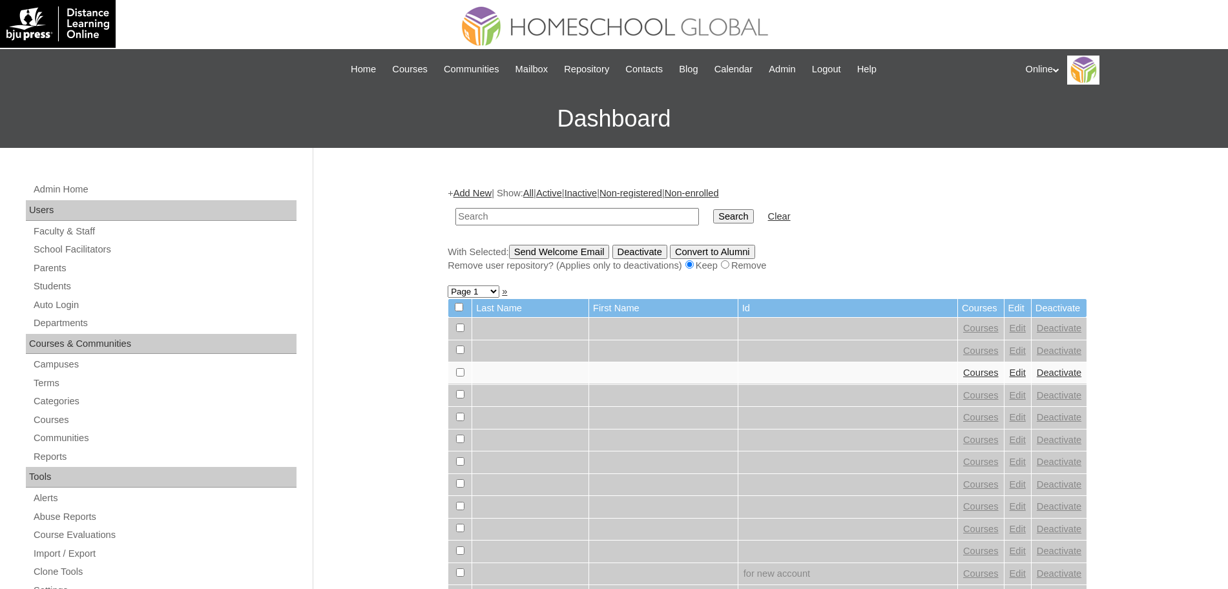
click at [477, 188] on link "Add New" at bounding box center [473, 193] width 38 height 10
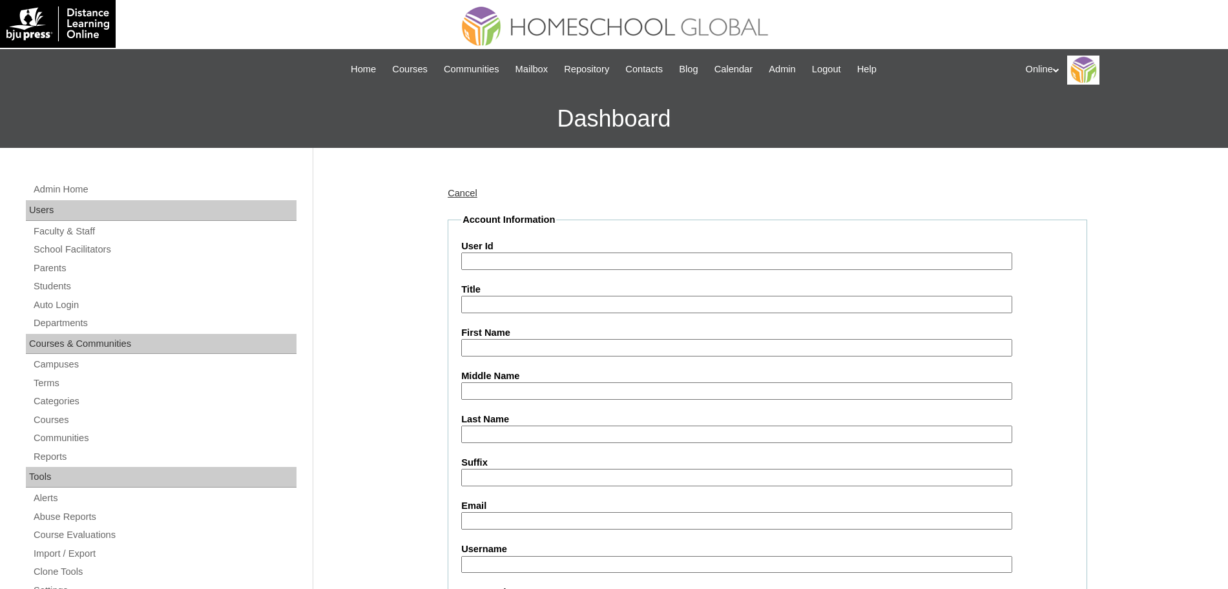
click at [483, 260] on input "User Id" at bounding box center [736, 261] width 551 height 17
click at [477, 435] on input "Last Name" at bounding box center [736, 434] width 551 height 17
paste input "Reyes Ma. Regina Gabrielle reyesreg71@gmail.com regina.reyes2025 RFsavi"
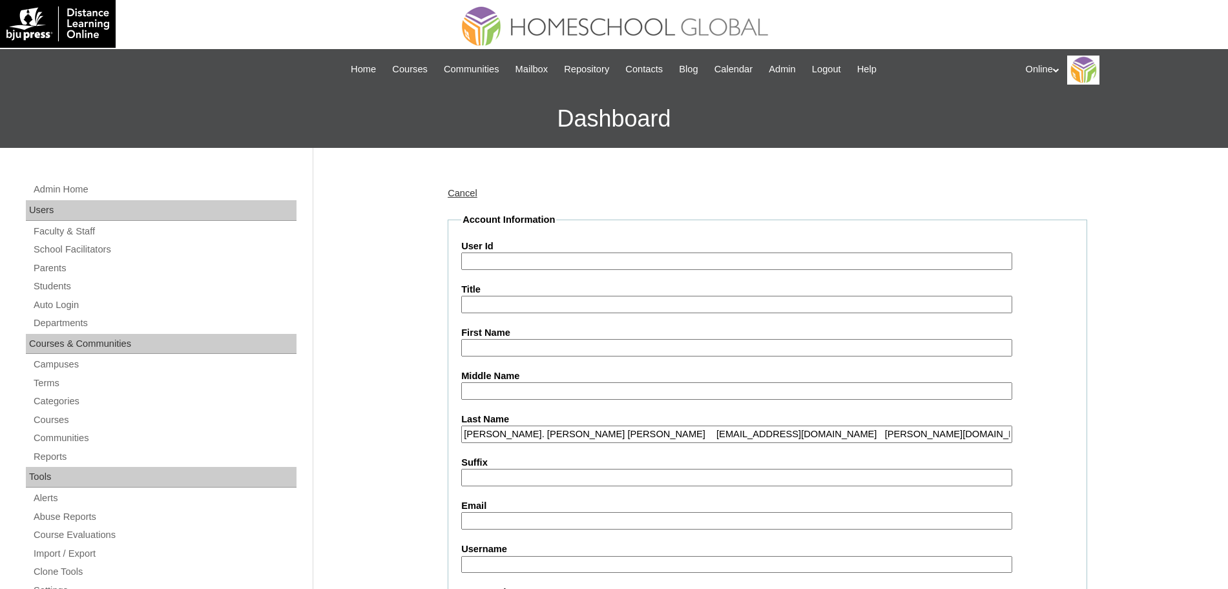
click at [508, 436] on input "Reyes Ma. Regina Gabrielle reyesreg71@gmail.com regina.reyes2025 RFsavi" at bounding box center [736, 434] width 551 height 17
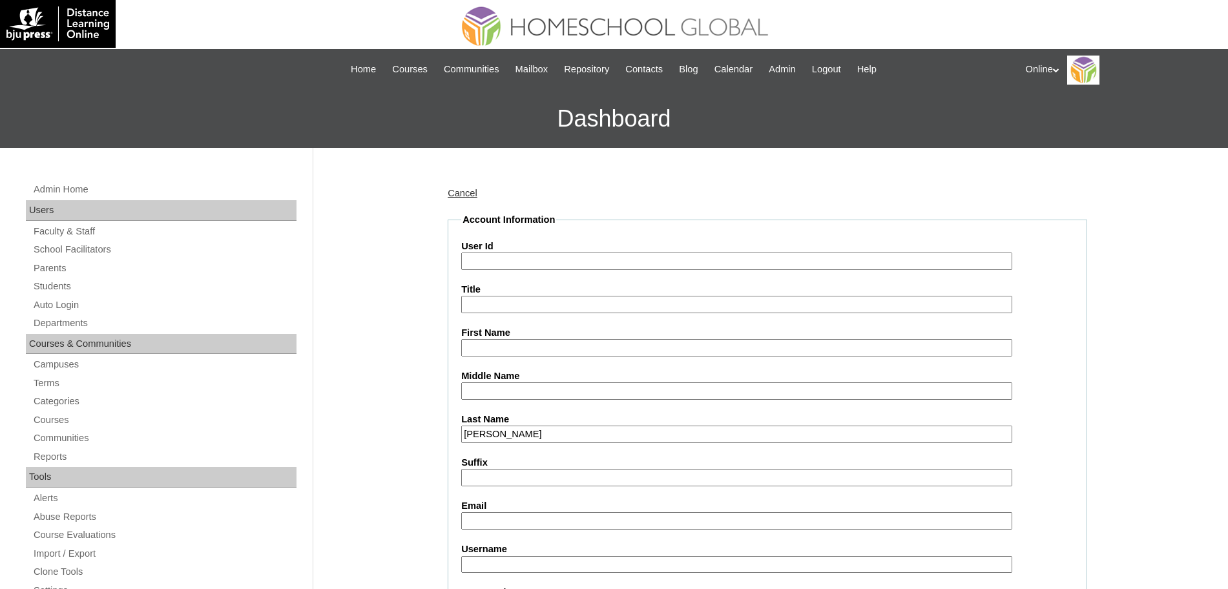
type input "Reyes"
click at [488, 516] on input "Email" at bounding box center [736, 520] width 551 height 17
paste input "Ma. Regina Gabrielle reyesreg71@gmail.com regina.reyes2025 RFsavi"
type input "Ma. Regina Gabrielle reyesreg71@gmail.com regina.reyes2025 RFsavi"
click at [481, 348] on input "First Name" at bounding box center [736, 347] width 551 height 17
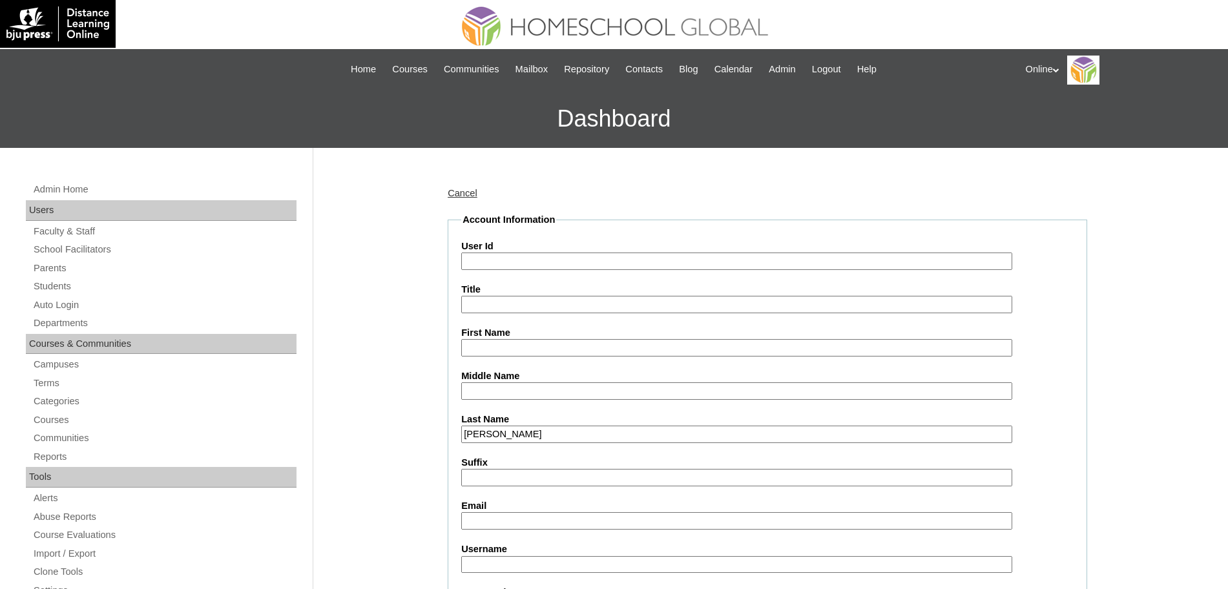
paste input "Ma. Regina Gabrielle reyesreg71@gmail.com regina.reyes2025 RFsavi"
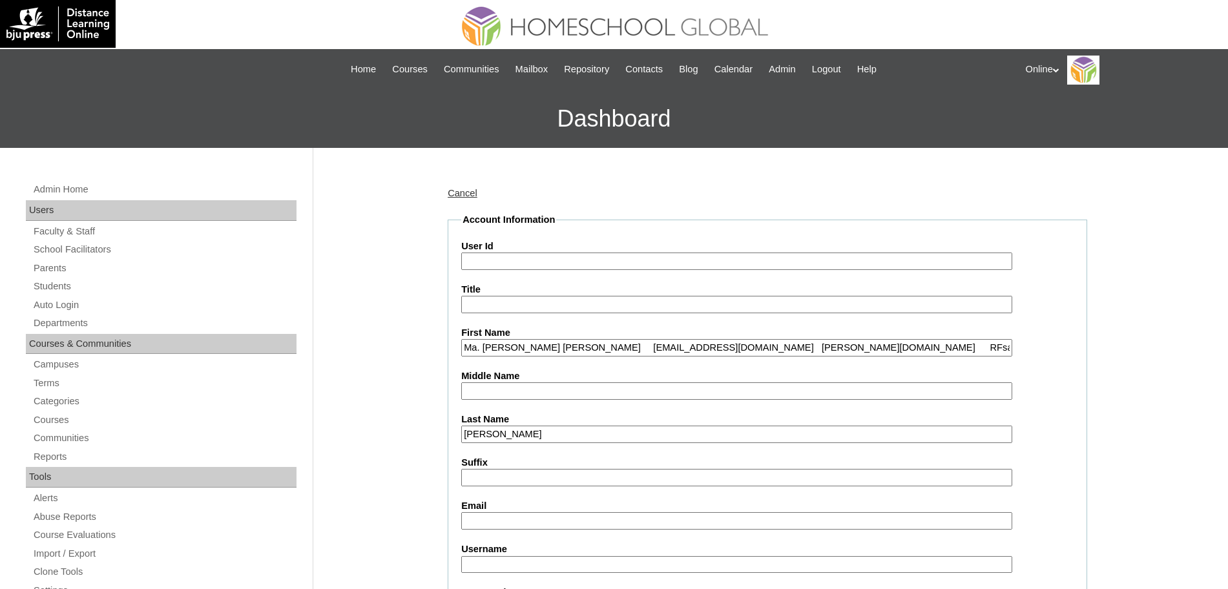
click at [571, 345] on input "Ma. Regina Gabrielle reyesreg71@gmail.com regina.reyes2025 RFsavi" at bounding box center [736, 347] width 551 height 17
type input "Ma. Regina Gabrielle"
click at [477, 521] on input "Email" at bounding box center [736, 520] width 551 height 17
paste input "reyesreg71@gmail.com regina.reyes2025 RFsavi"
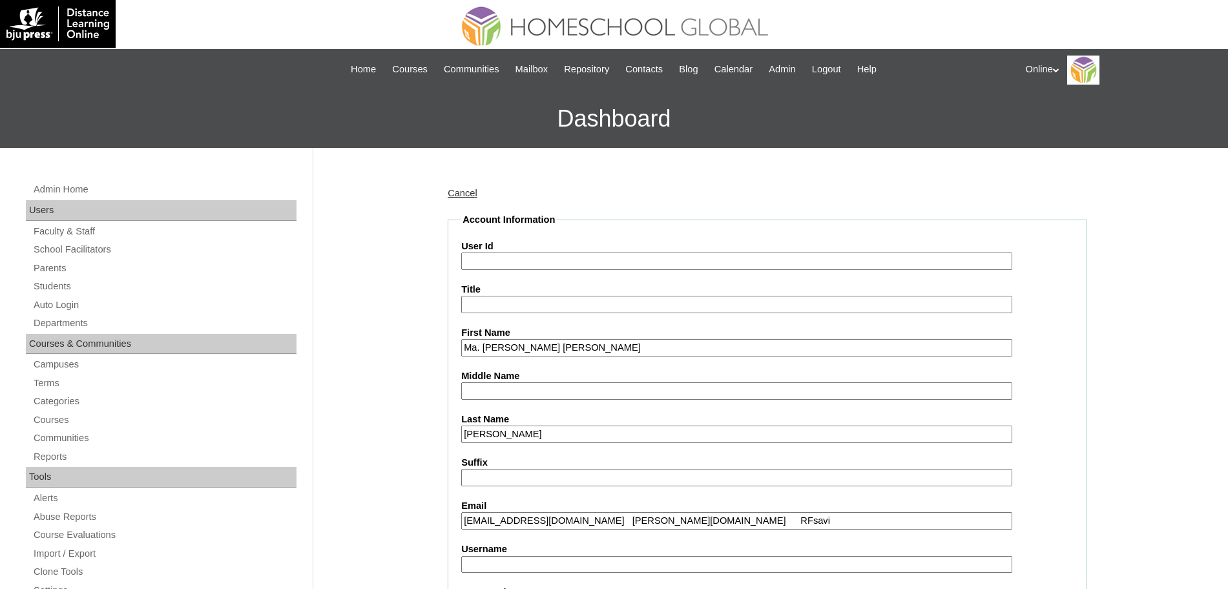
click at [591, 523] on input "reyesreg71@gmail.com regina.reyes2025 RFsavi" at bounding box center [736, 520] width 551 height 17
type input "reyesreg71@gmail.com"
click at [629, 564] on input "Username" at bounding box center [736, 564] width 551 height 17
paste input "regina.reyes2025 RFsavi"
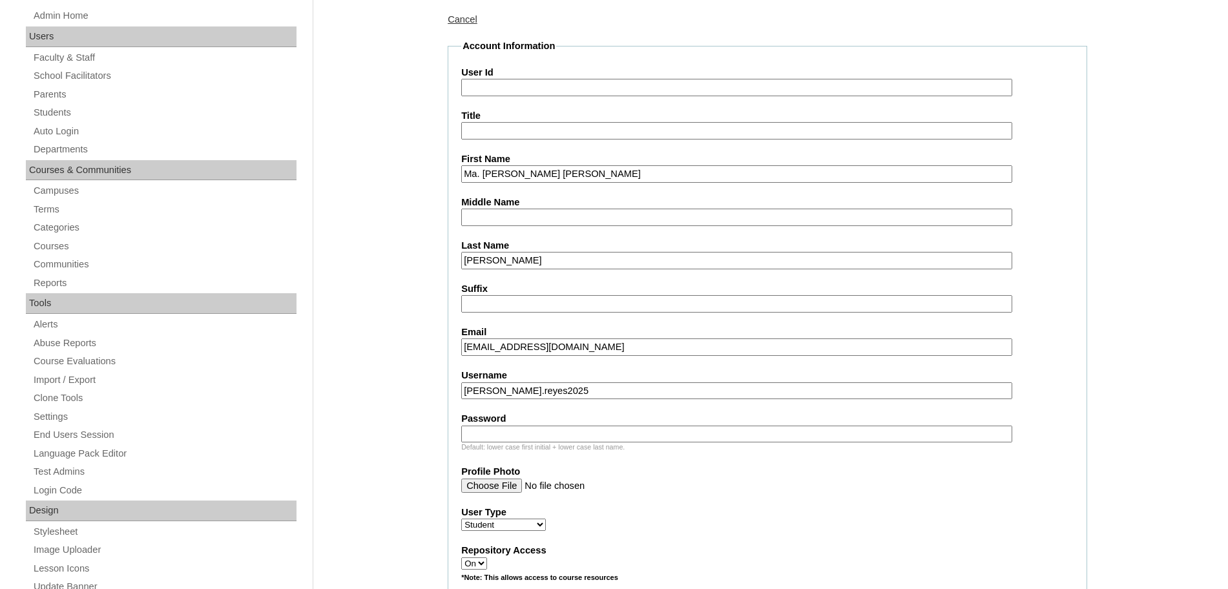
scroll to position [174, 0]
type input "regina.reyes2025"
click at [536, 435] on input "Password" at bounding box center [736, 433] width 551 height 17
paste input "RFsavi"
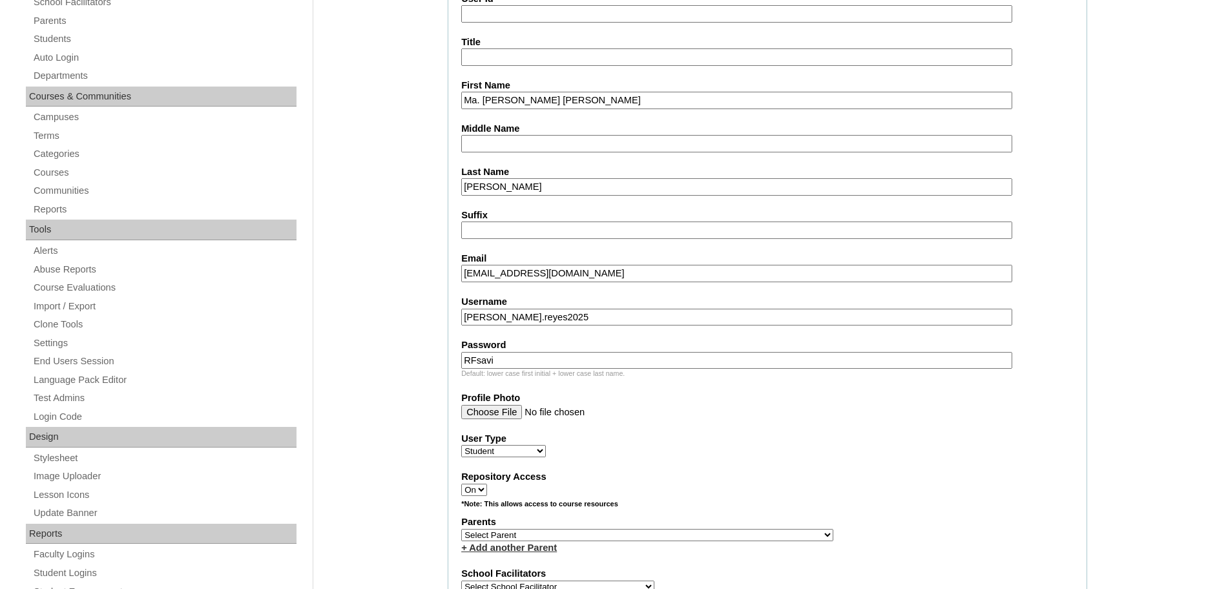
scroll to position [248, 0]
type input "RFsavi"
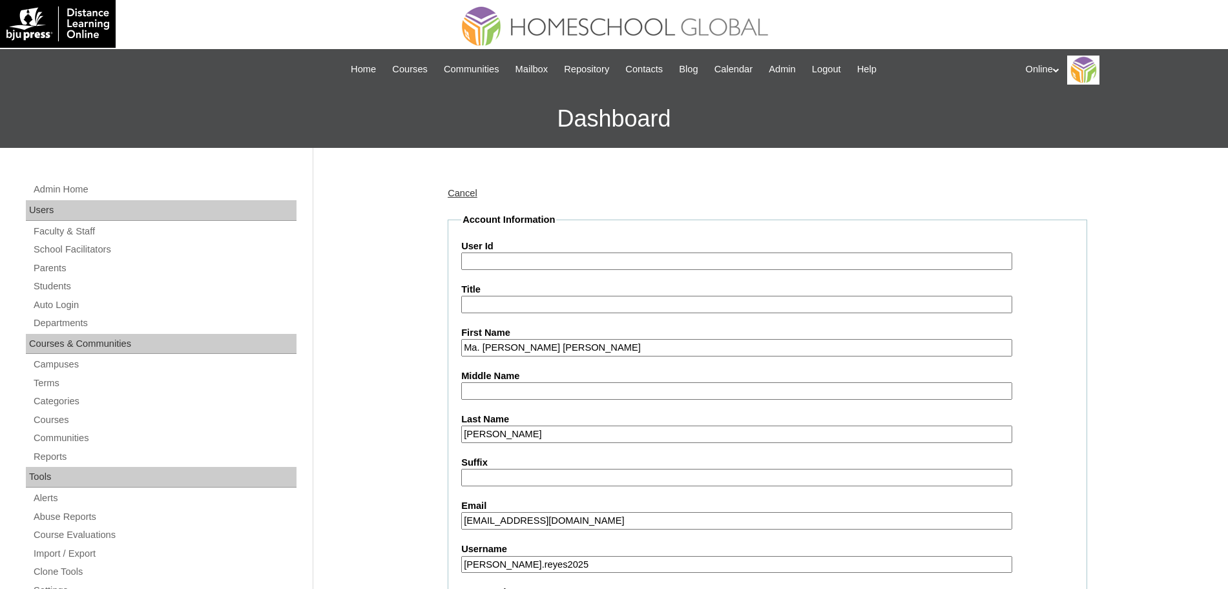
click at [547, 257] on input "User Id" at bounding box center [736, 261] width 551 height 17
paste input "HG290OACAD2025"
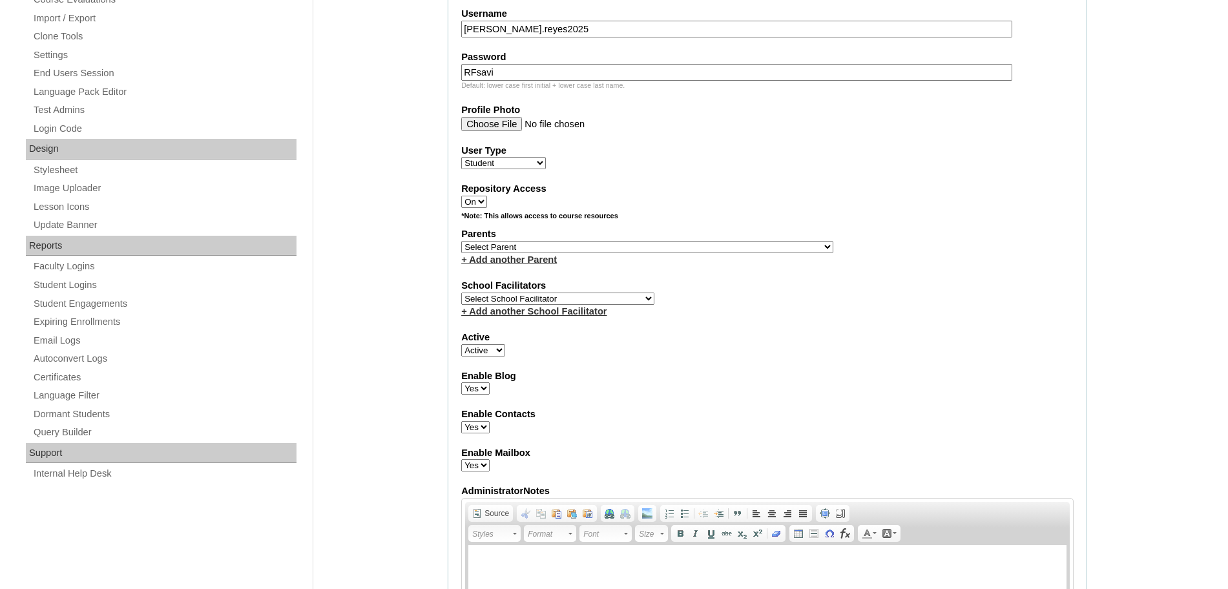
scroll to position [536, 0]
type input "HG290OACAD2025"
click at [559, 249] on select "Select Parent , , , , , , , , , , , , , , , , , , , , , , , , , , , , , , , , ,…" at bounding box center [647, 246] width 372 height 12
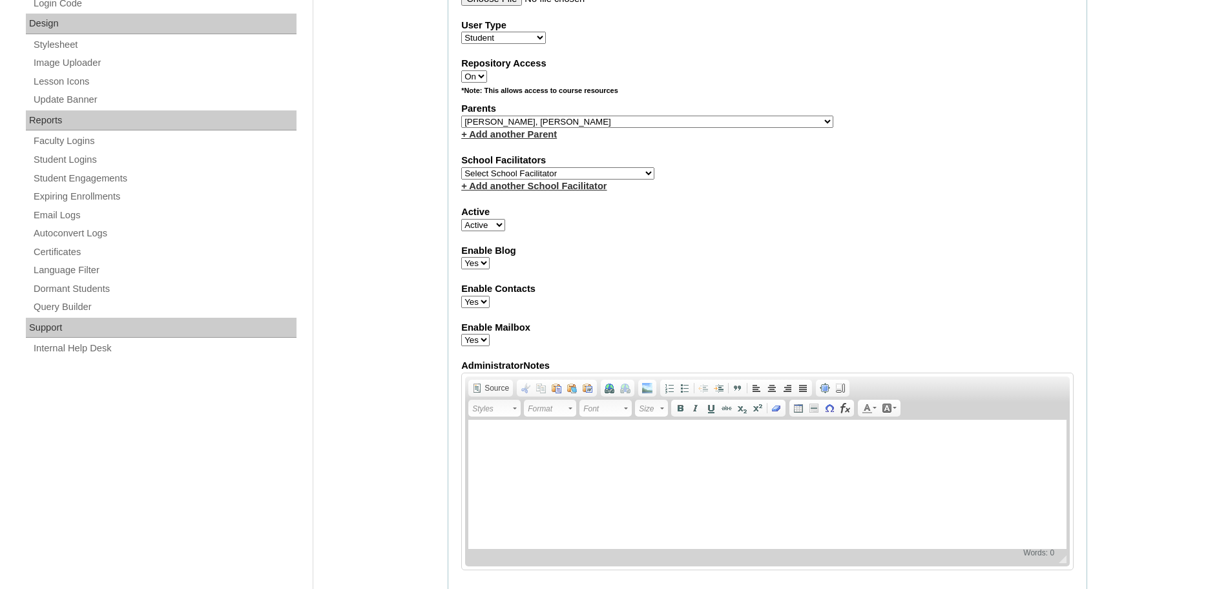
scroll to position [690, 0]
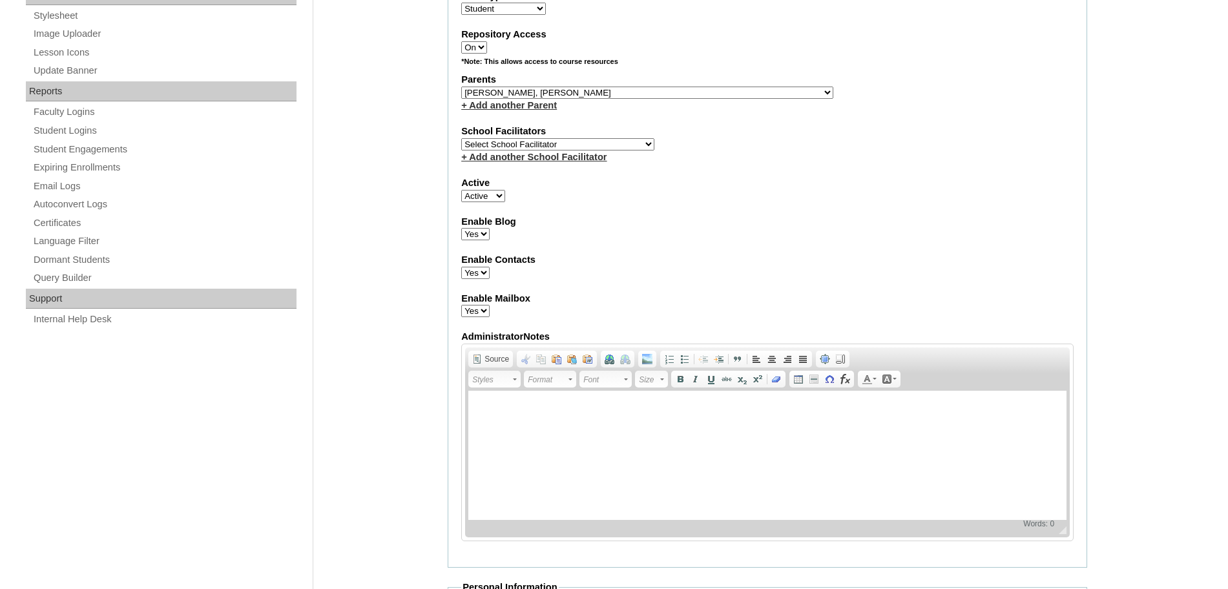
click at [578, 89] on select "Select Parent , , , , , , , , , , , , , , , , , , , , , , , , , , , , , , , , ,…" at bounding box center [647, 93] width 372 height 12
select select "44061"
click at [461, 87] on select "Select Parent , , , , , , , , , , , , , , , , , , , , , , , , , , , , , , , , ,…" at bounding box center [647, 93] width 372 height 12
click at [593, 146] on select "Select School Facilitator Norman Añain Ruffa Abadijas Mary Abella Gloryfe Abion…" at bounding box center [557, 144] width 193 height 12
select select "43686"
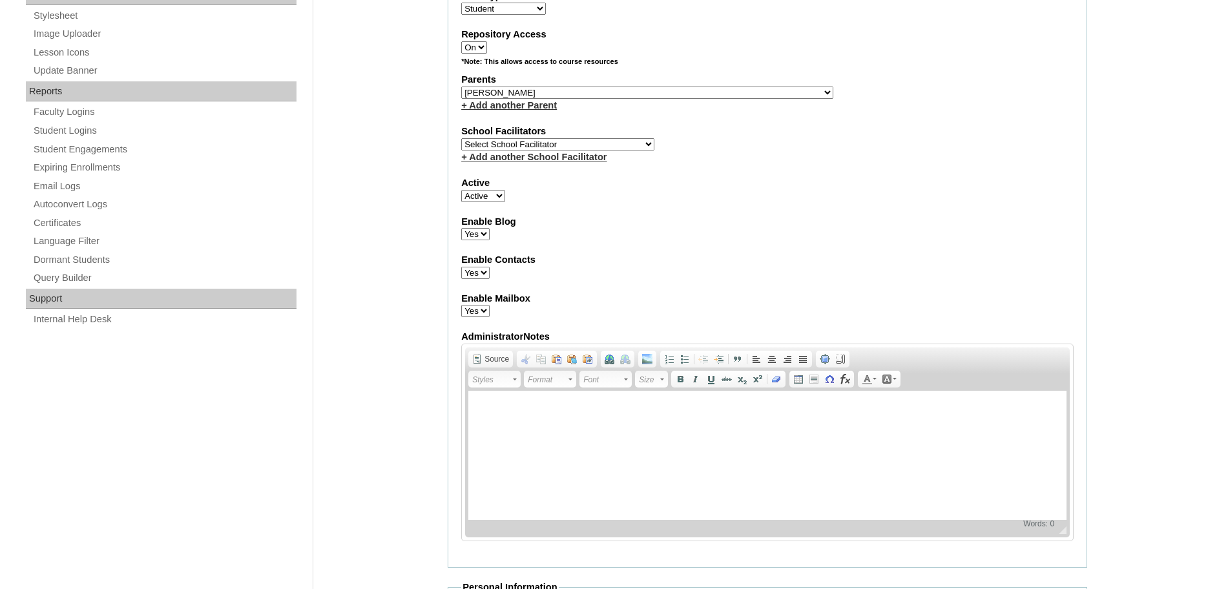
click at [461, 138] on select "Select School Facilitator Norman Añain Ruffa Abadijas Mary Abella Gloryfe Abion…" at bounding box center [557, 144] width 193 height 12
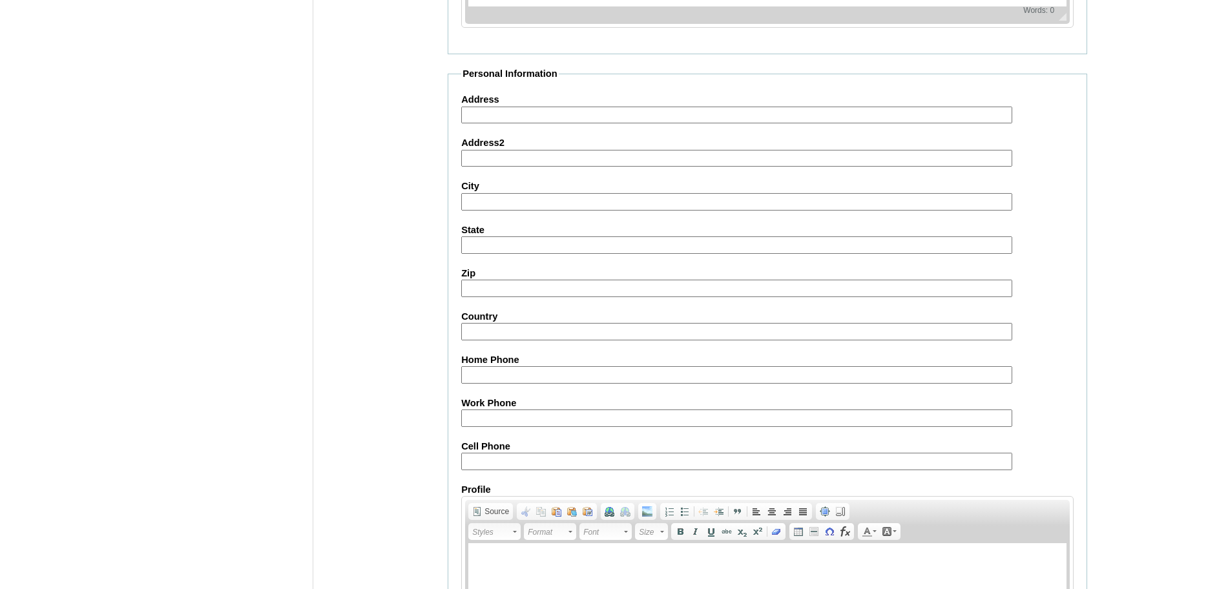
scroll to position [1377, 0]
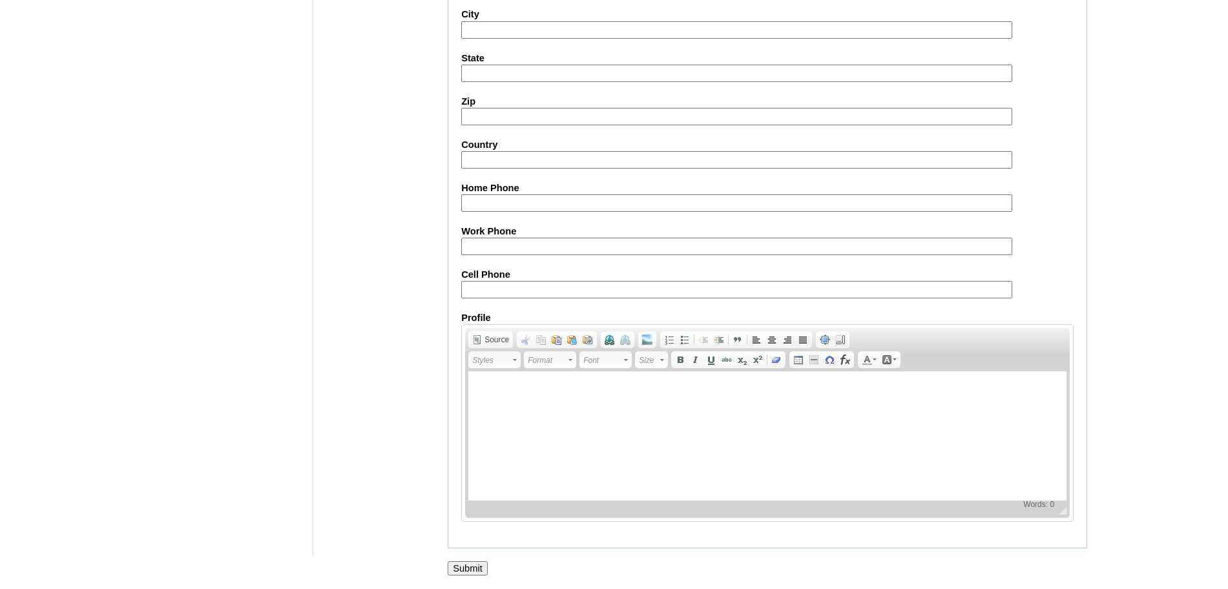
click at [475, 569] on input "Submit" at bounding box center [468, 569] width 40 height 14
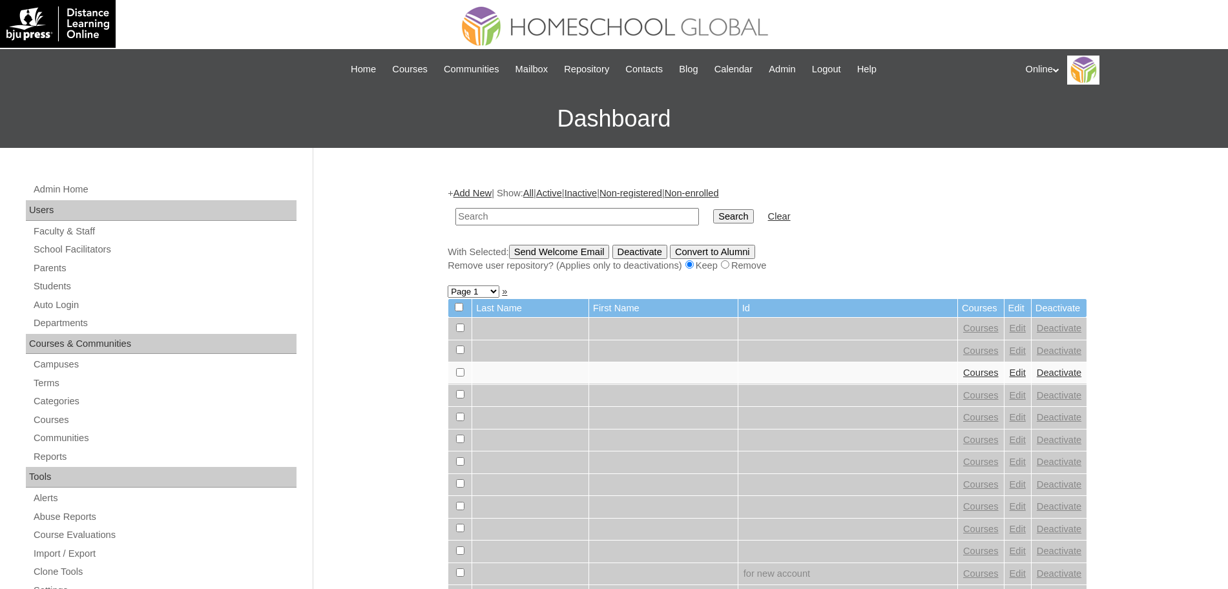
paste input "HG290OACAD2025"
type input "HG290OACAD2025"
click at [713, 209] on input "Search" at bounding box center [733, 216] width 40 height 14
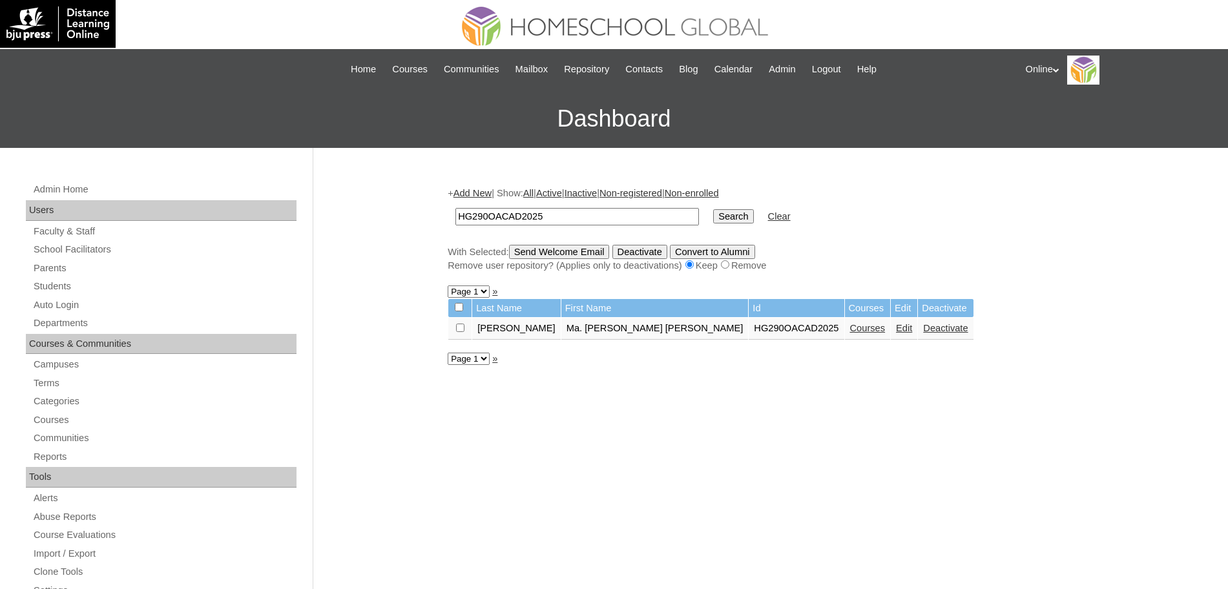
click at [850, 333] on link "Courses" at bounding box center [868, 328] width 36 height 10
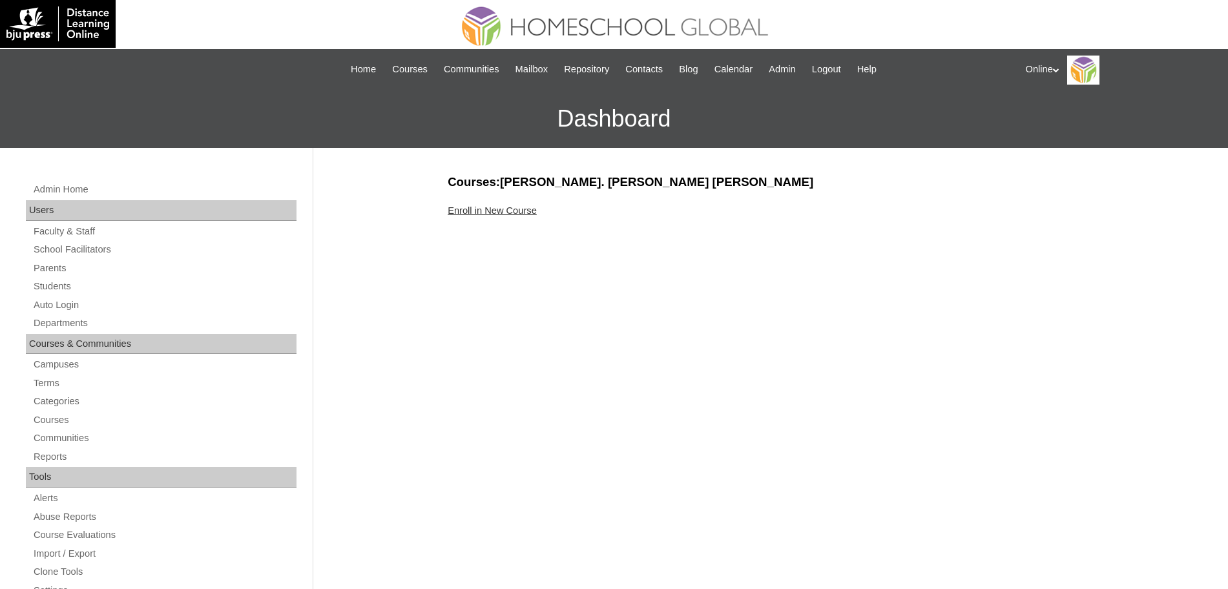
click at [511, 211] on link "Enroll in New Course" at bounding box center [492, 210] width 89 height 10
